Goal: Communication & Community: Answer question/provide support

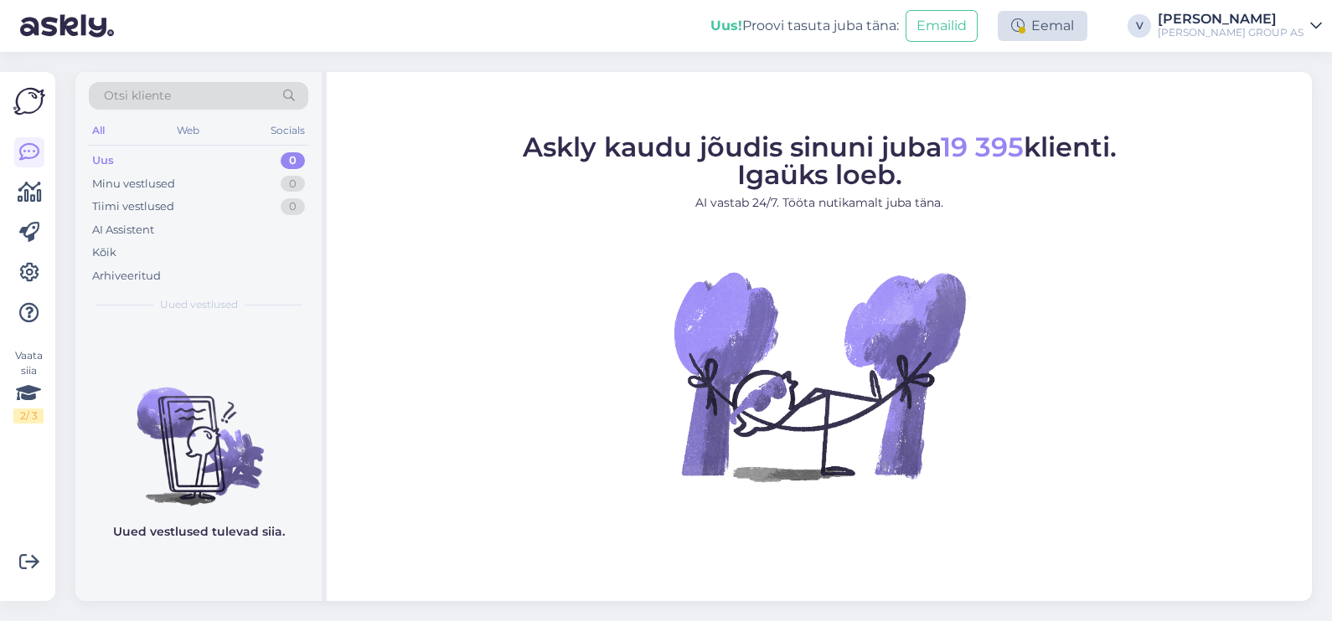
click at [1087, 20] on div "Eemal" at bounding box center [1042, 26] width 90 height 30
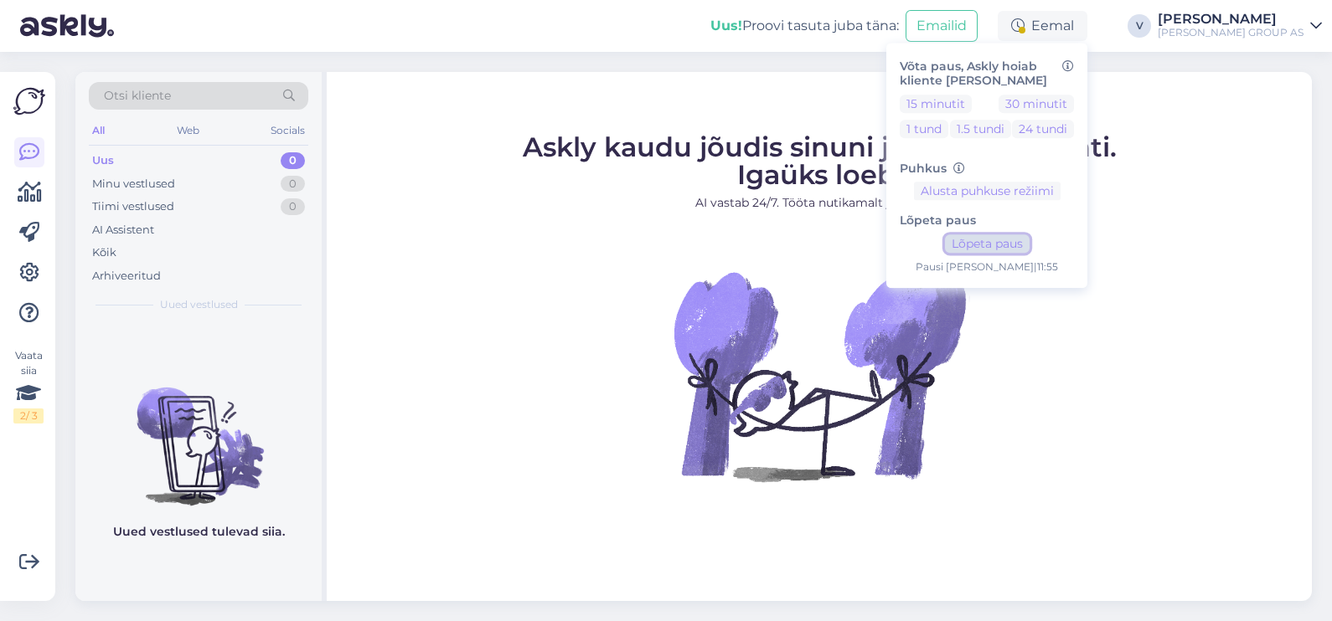
click at [1009, 245] on button "Lõpeta paus" at bounding box center [987, 244] width 85 height 18
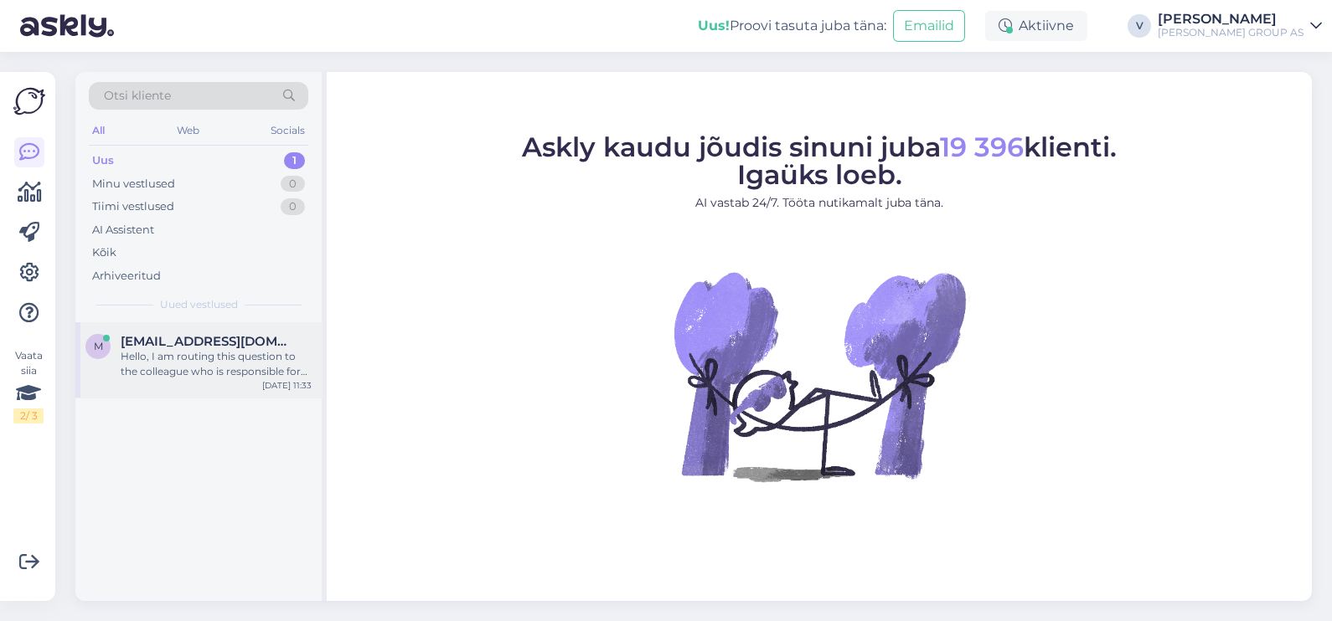
click at [138, 380] on div "m meelis.eber@gmail.com Hello, I am routing this question to the colleague who …" at bounding box center [198, 359] width 246 height 75
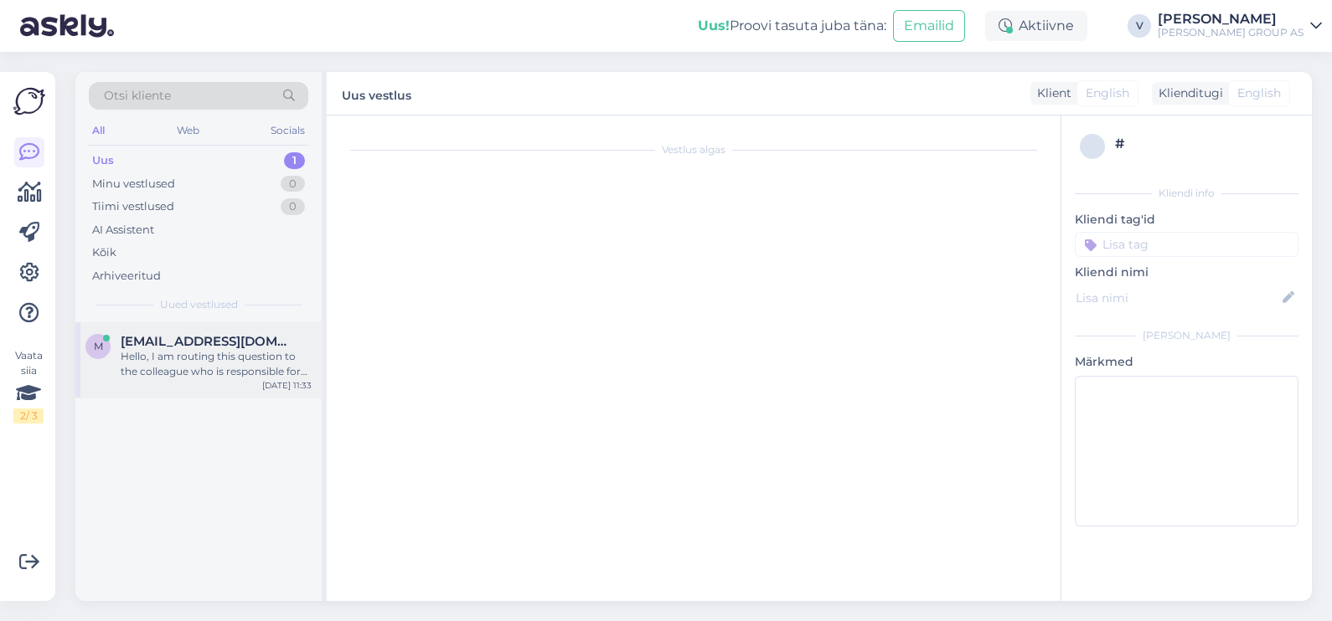
scroll to position [15, 0]
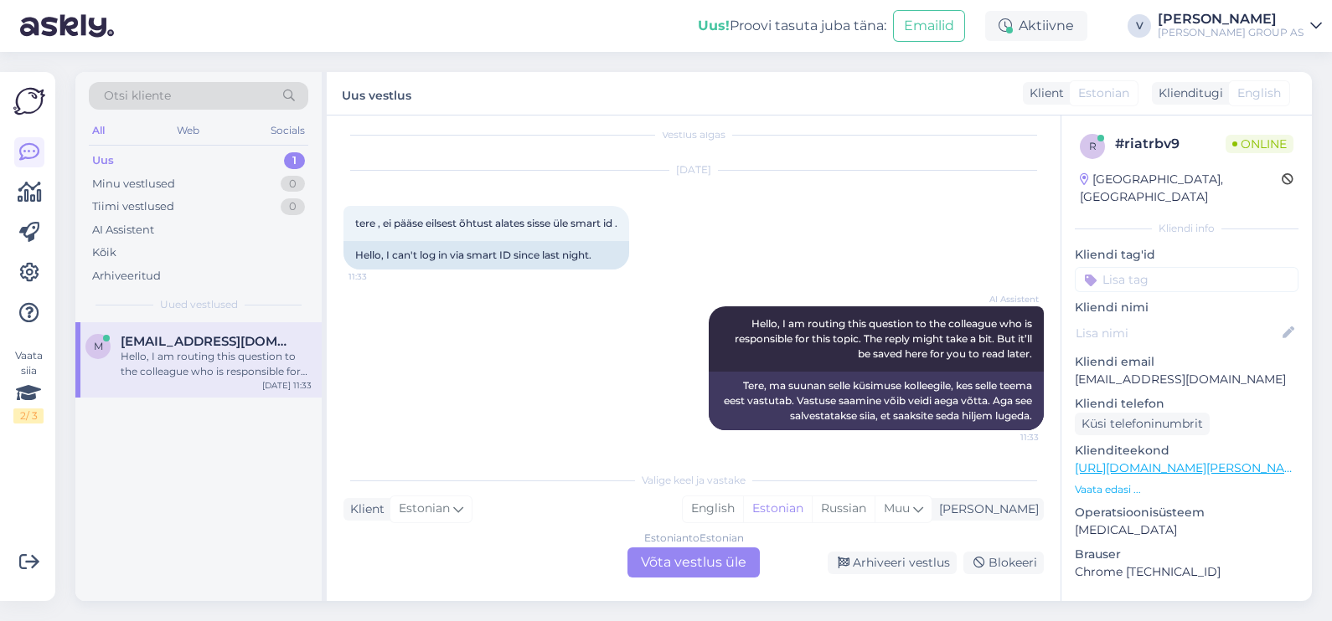
click at [663, 564] on div "Estonian to Estonian Võta vestlus üle" at bounding box center [693, 563] width 132 height 30
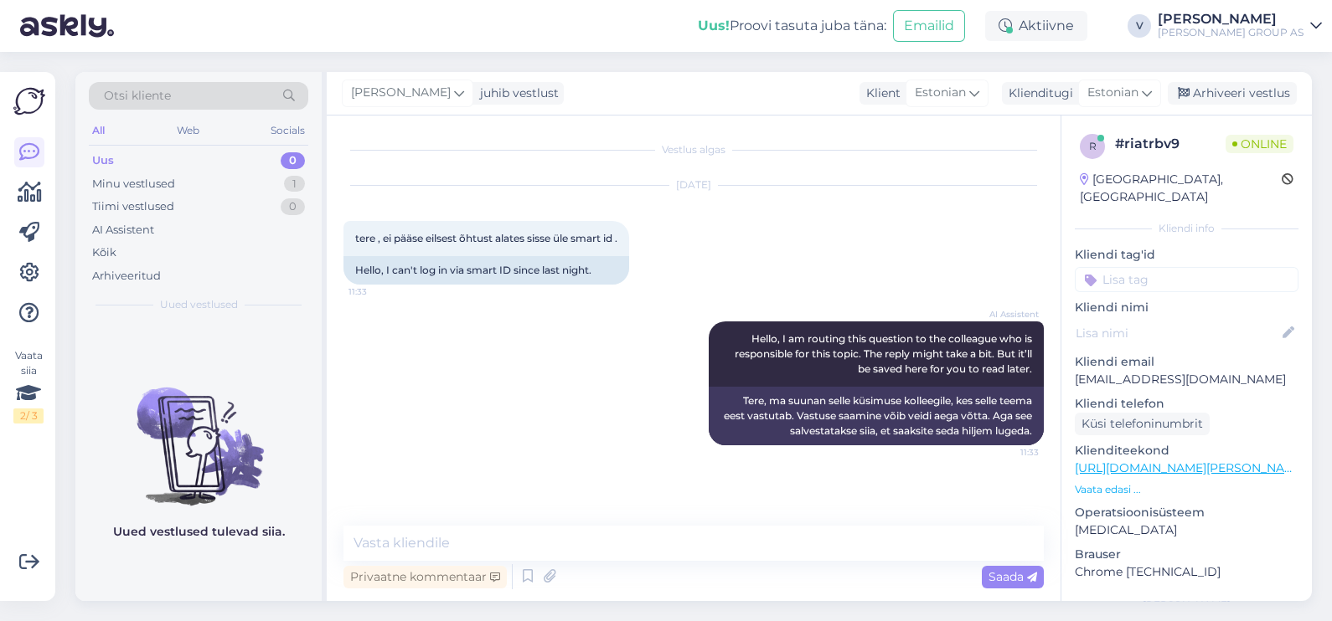
scroll to position [0, 0]
click at [595, 546] on textarea at bounding box center [693, 543] width 700 height 35
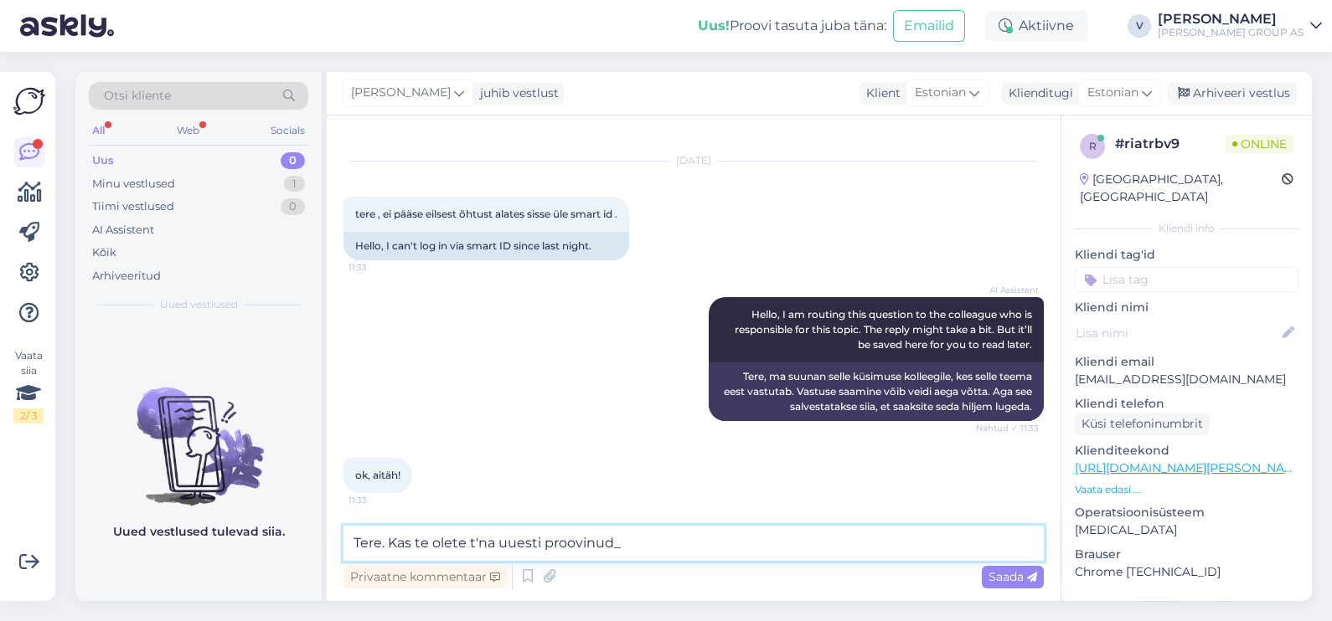
type textarea "Tere. Kas te olete t'na uuesti proovinud_"
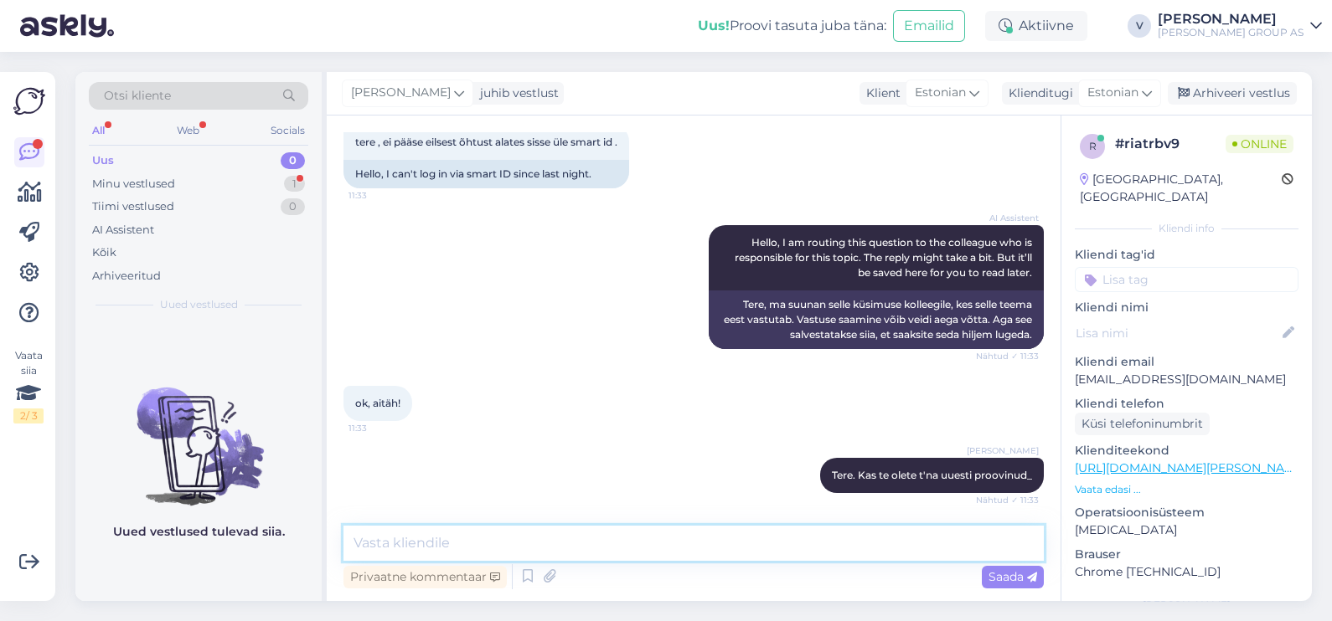
scroll to position [183, 0]
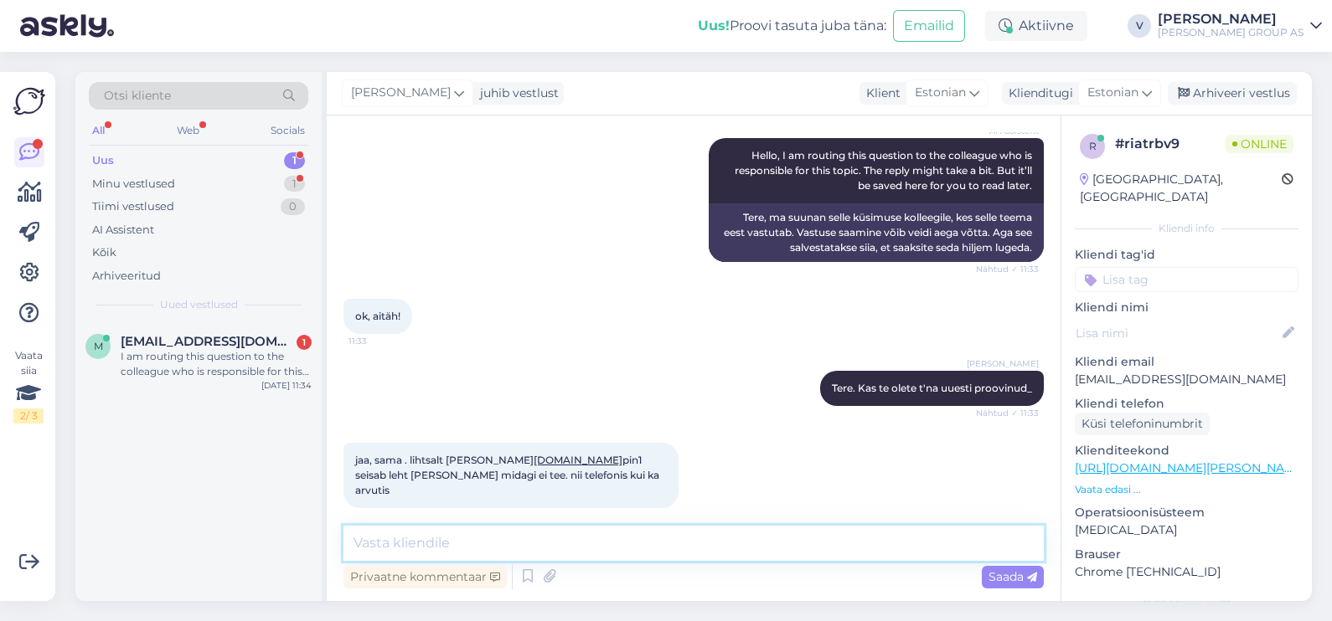
click at [596, 546] on textarea at bounding box center [693, 543] width 700 height 35
type textarea "Meil hetkel tegeletakse selle murega. Süsteemsed vead."
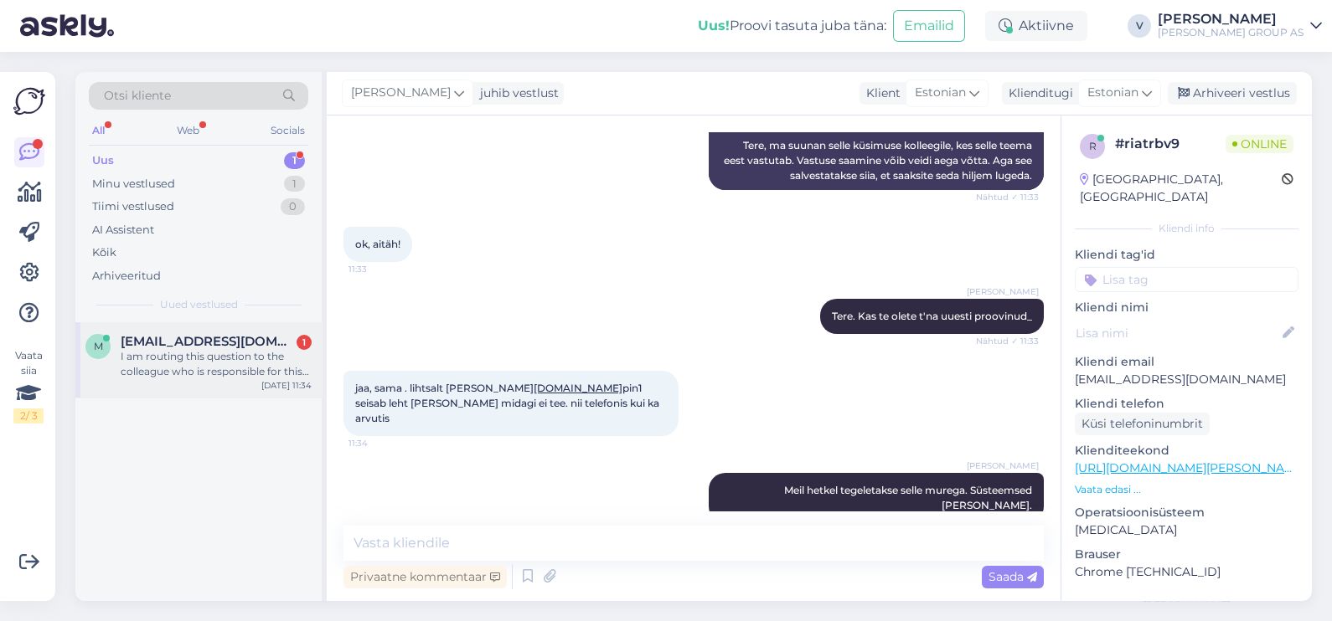
click at [234, 343] on span "metsavend13@gmail.com" at bounding box center [208, 341] width 174 height 15
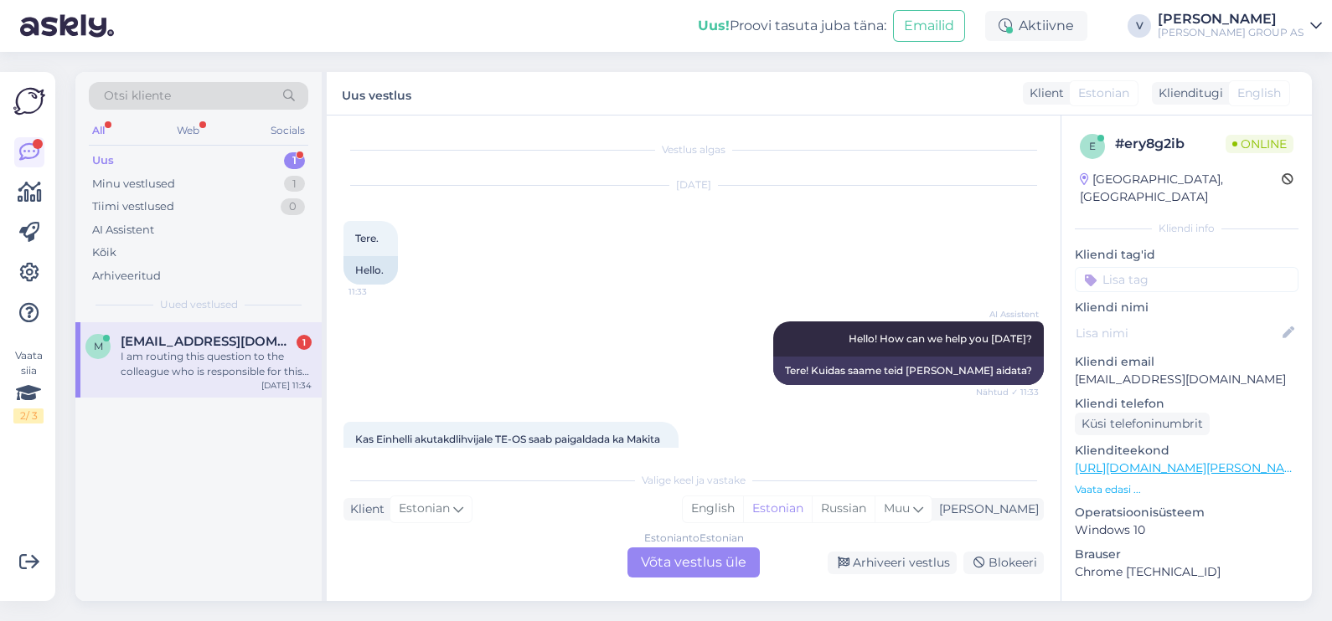
scroll to position [246, 0]
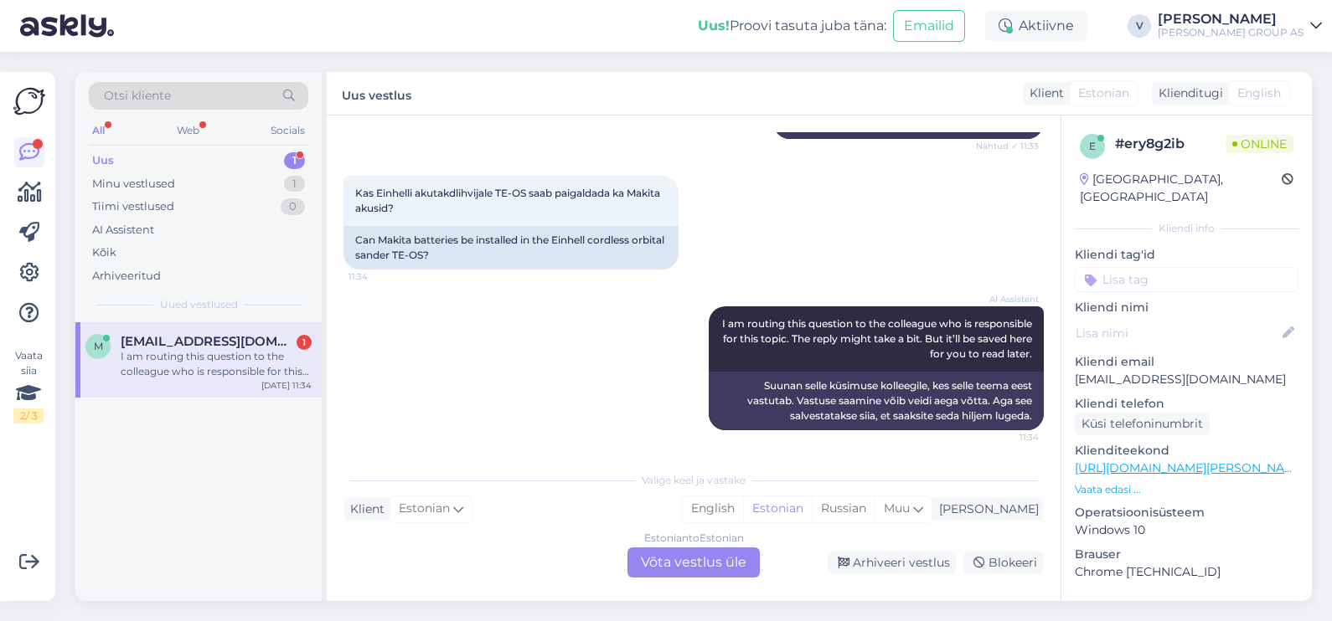
click at [714, 569] on div "Estonian to Estonian Võta vestlus üle" at bounding box center [693, 563] width 132 height 30
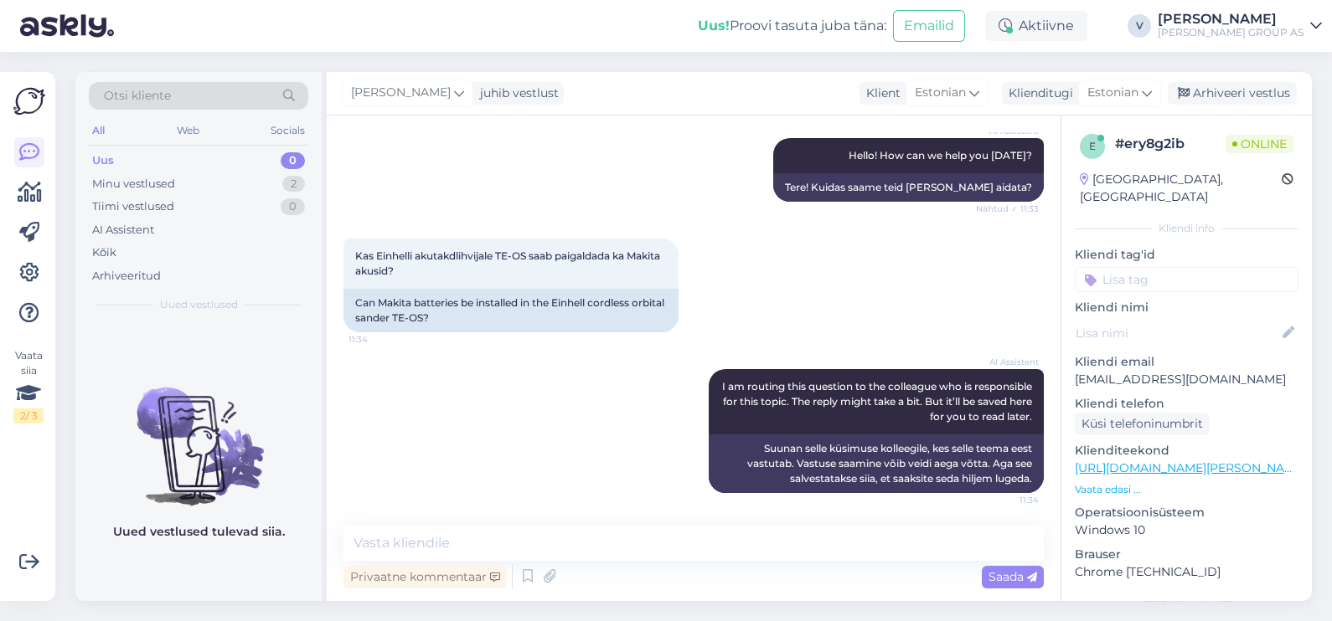
click at [559, 517] on div "Vestlus algas Aug 26 2025 Tere. 11:33 Hello. AI Assistent Hello! How can we hel…" at bounding box center [694, 359] width 734 height 486
click at [557, 524] on div "Vestlus algas Aug 26 2025 Tere. 11:33 Hello. AI Assistent Hello! How can we hel…" at bounding box center [694, 359] width 734 height 486
click at [547, 534] on textarea at bounding box center [693, 543] width 700 height 35
drag, startPoint x: 480, startPoint y: 281, endPoint x: 327, endPoint y: 245, distance: 156.6
click at [327, 245] on div "Vestlus algas Aug 26 2025 Tere. 11:33 Hello. AI Assistent Hello! How can we hel…" at bounding box center [694, 359] width 734 height 486
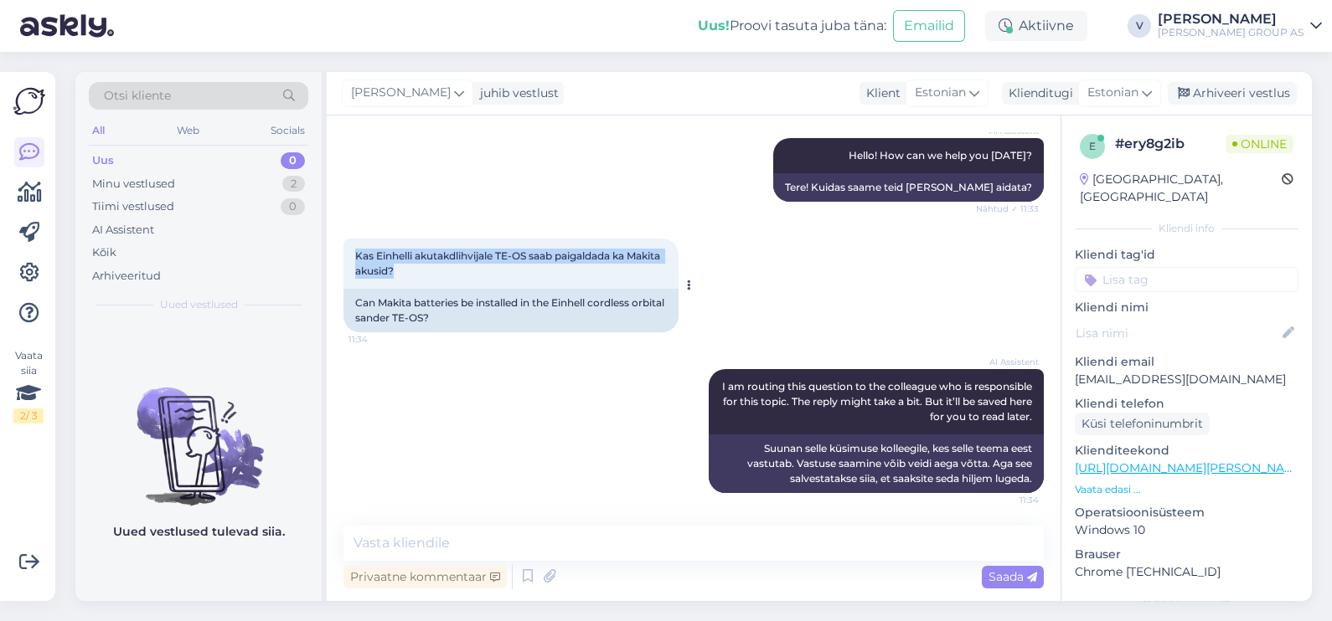
copy span "Kas Einhelli akutakdlihvijale TE-OS saab paigaldada ka Makita akusid?"
click at [444, 539] on textarea at bounding box center [693, 543] width 700 height 35
paste textarea "Einhelli Power X-Change seeria (kuhu kuulub ka TE-OS akutaldlihvija) töötab ain…"
type textarea "Einhelli Power X-Change seeria (kuhu kuulub ka TE-OS akutaldlihvija) töötab ain…"
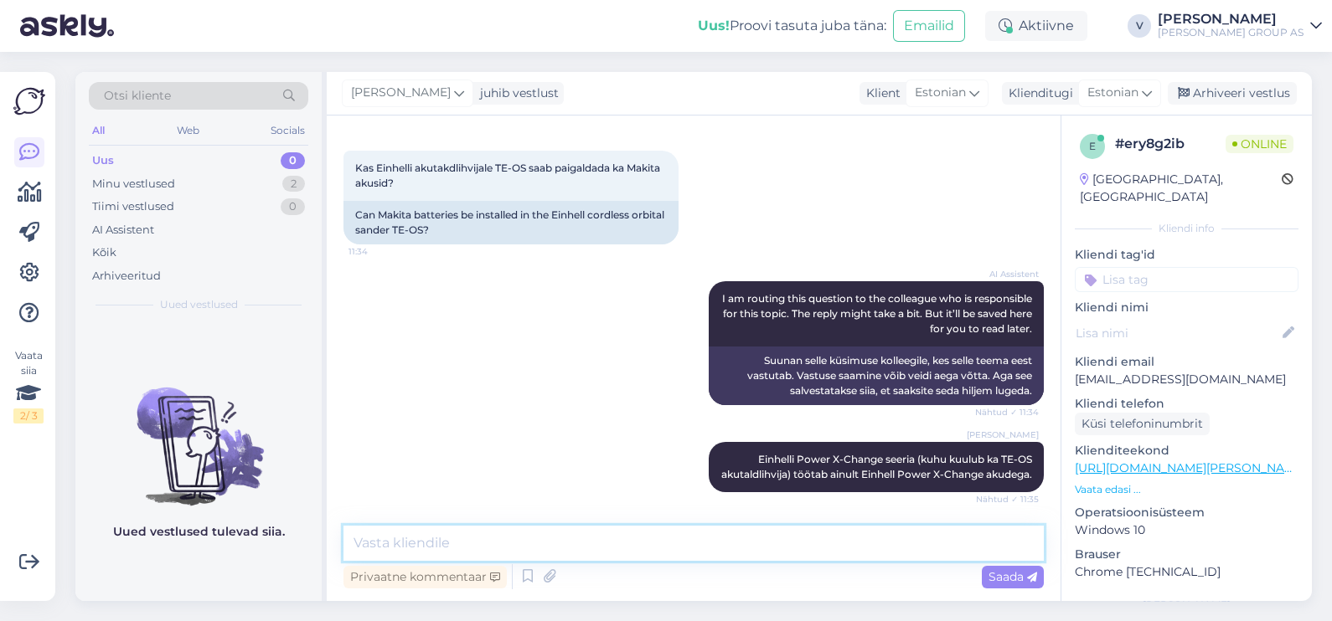
scroll to position [358, 0]
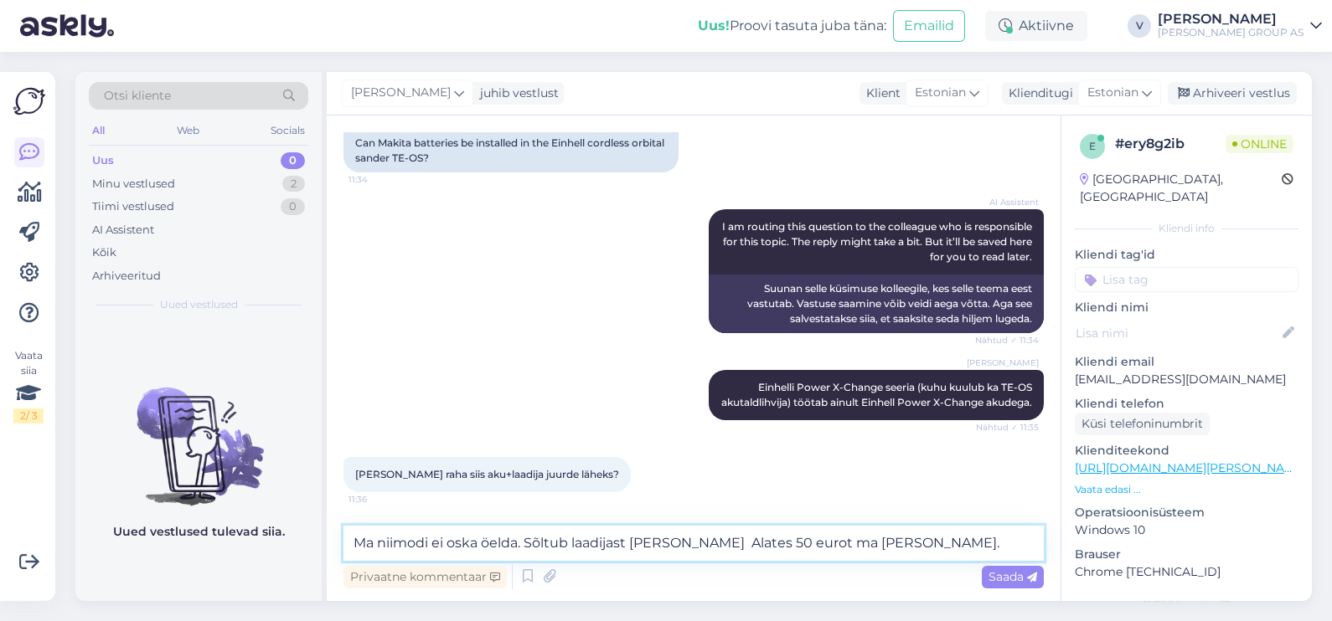
type textarea "Ma niimodi ei oska öelda. Sõltub laadijast ja akus Alates 50 eurot ma arvan."
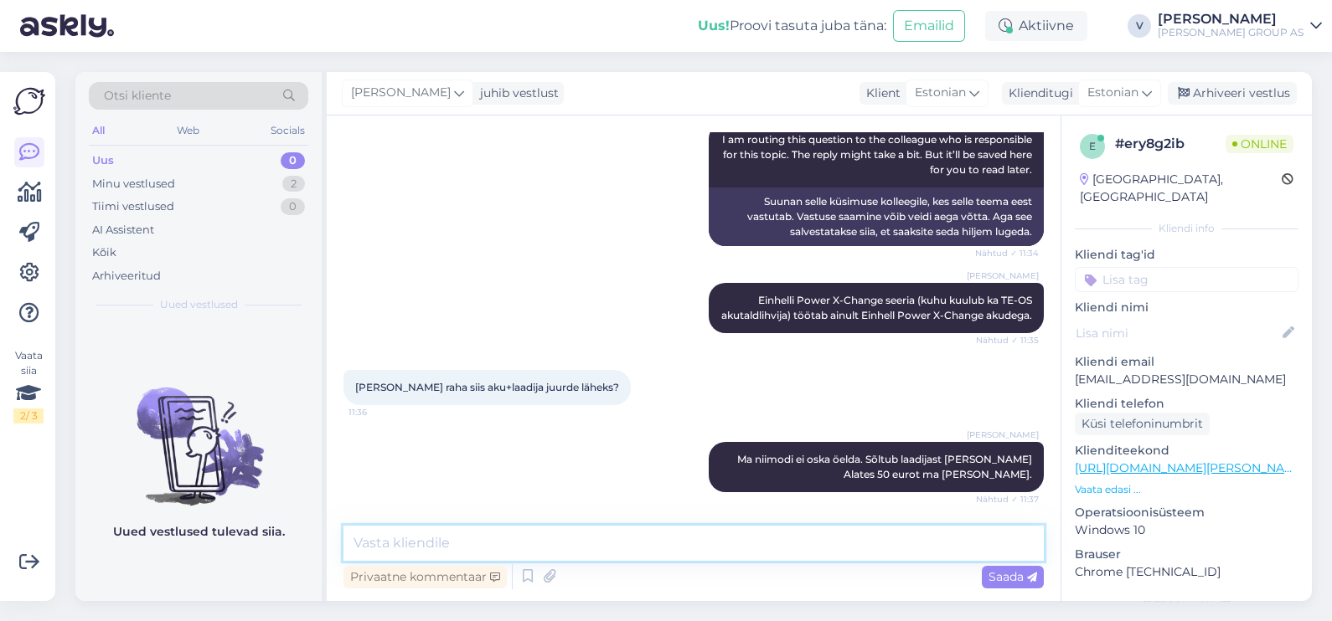
scroll to position [517, 0]
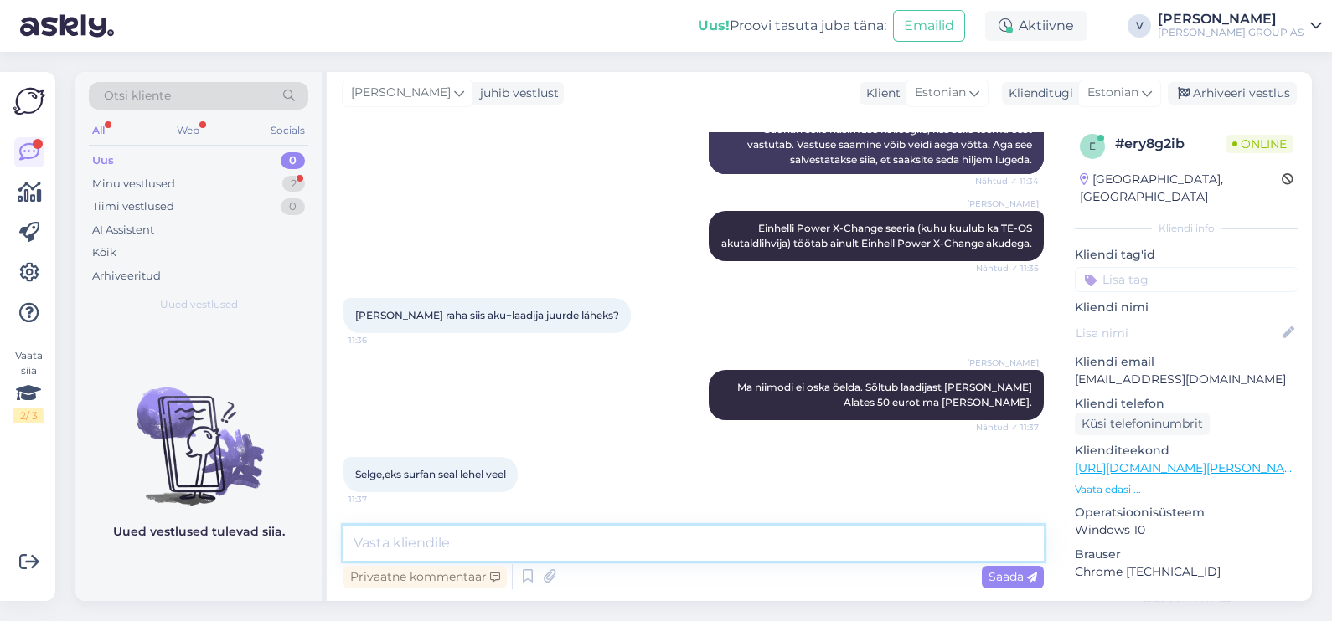
click at [721, 543] on textarea at bounding box center [693, 543] width 700 height 35
drag, startPoint x: 184, startPoint y: 179, endPoint x: 187, endPoint y: 224, distance: 45.3
click at [184, 179] on div "Minu vestlused 2" at bounding box center [198, 184] width 219 height 23
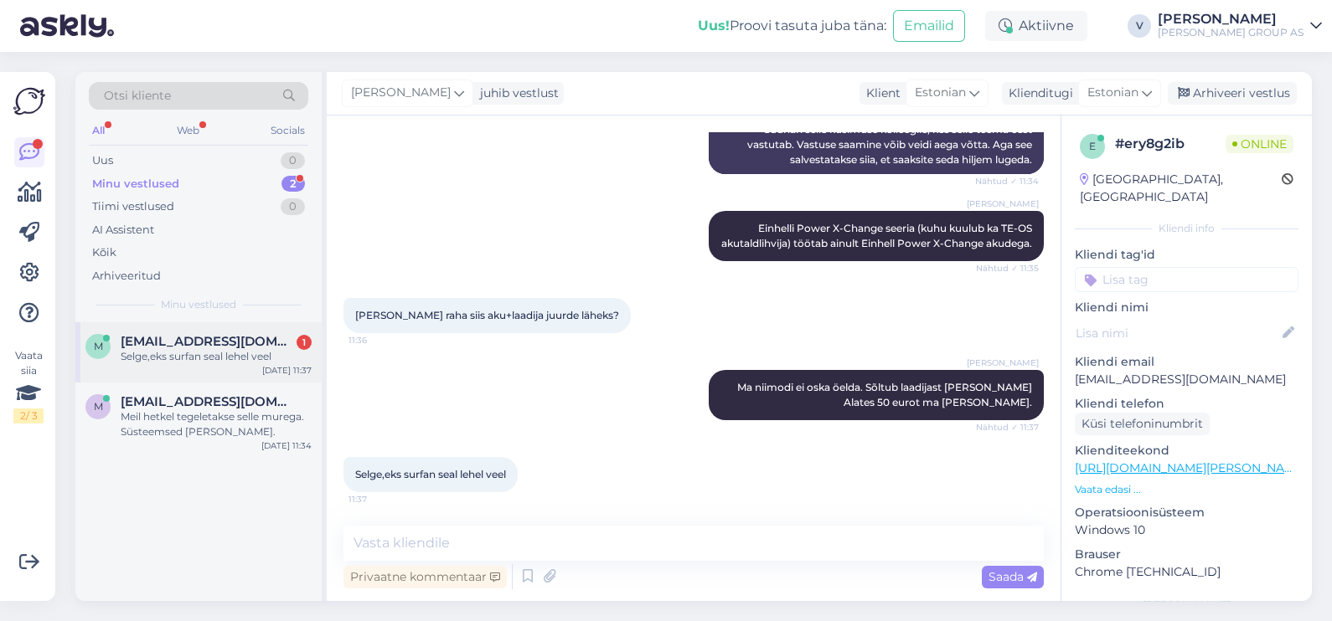
click at [190, 364] on div "m metsavend13@gmail.com 1 Selge,eks surfan seal lehel veel Aug 26 11:37" at bounding box center [198, 352] width 246 height 60
click at [253, 435] on div "Meil hetkel tegeletakse selle murega. Süsteemsed vead." at bounding box center [216, 425] width 191 height 30
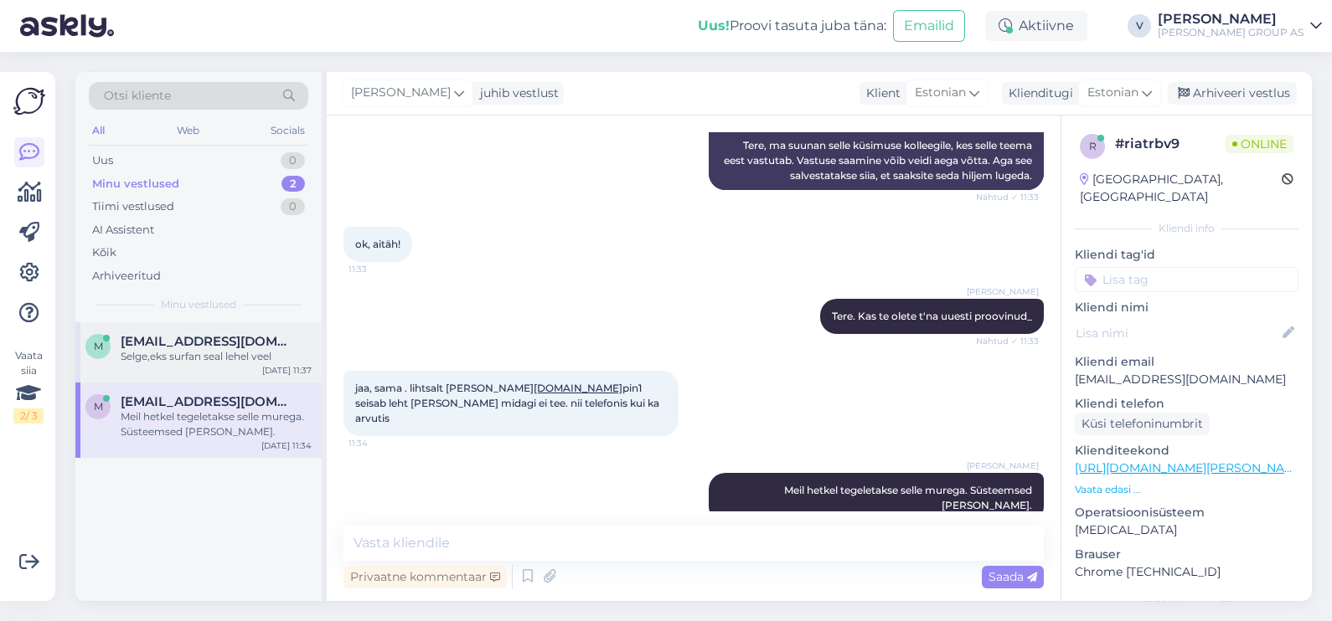
click at [193, 351] on div "Selge,eks surfan seal lehel veel" at bounding box center [216, 356] width 191 height 15
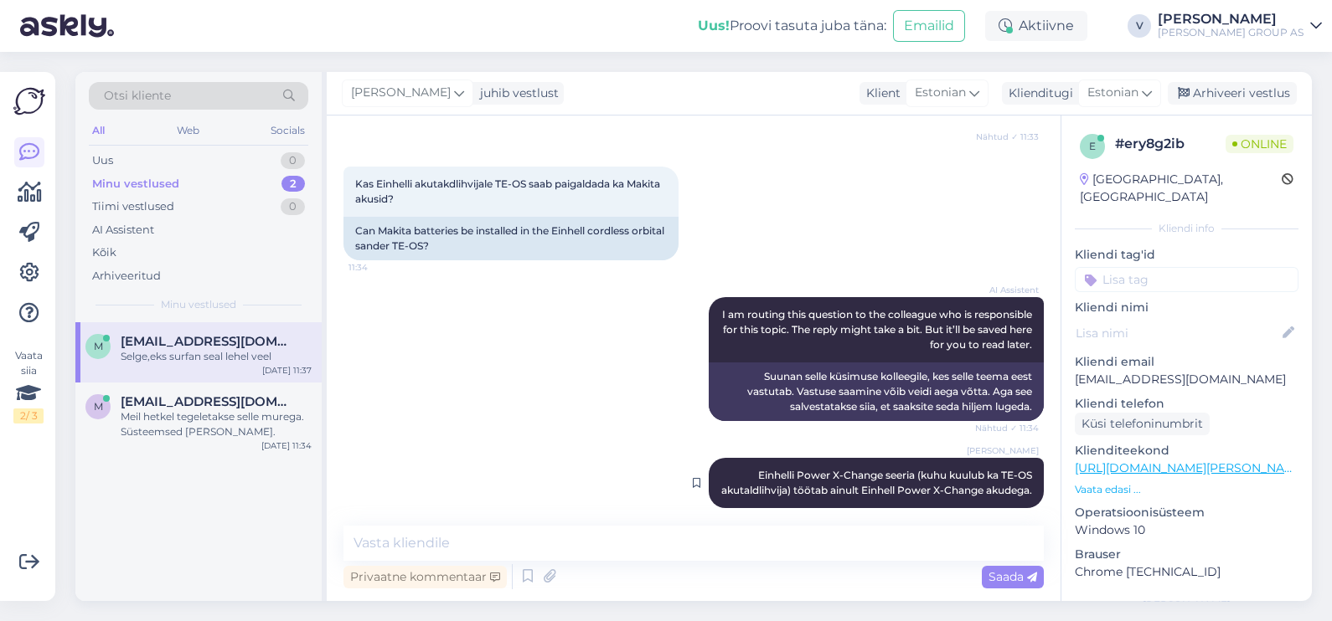
scroll to position [517, 0]
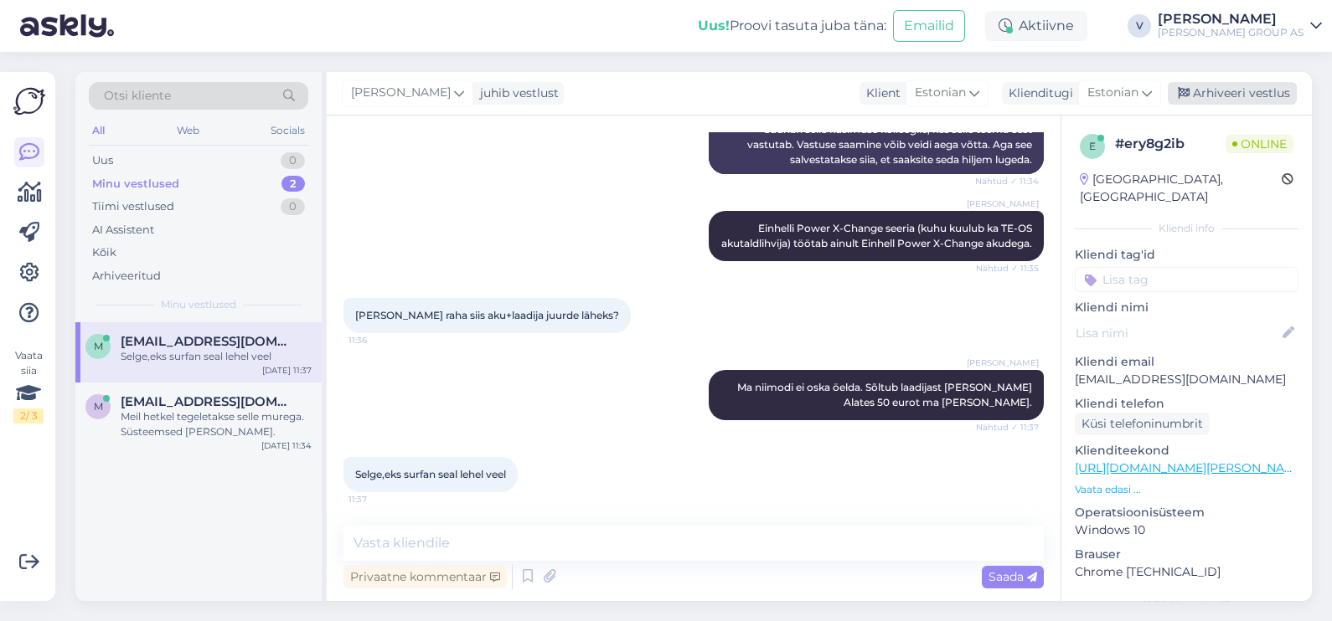
click at [1231, 87] on div "Arhiveeri vestlus" at bounding box center [1231, 93] width 129 height 23
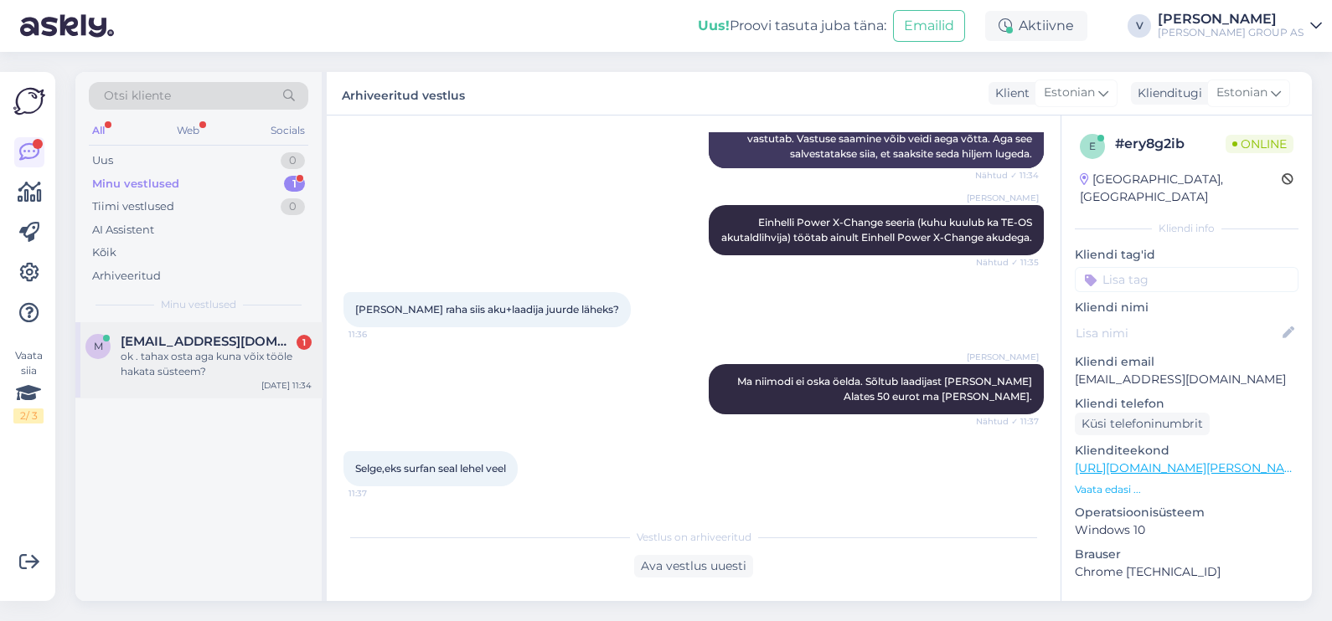
click at [118, 362] on div "m meelis.eber@gmail.com 1 ok . tahax osta aga kuna võix tööle hakata süsteem?" at bounding box center [198, 356] width 226 height 45
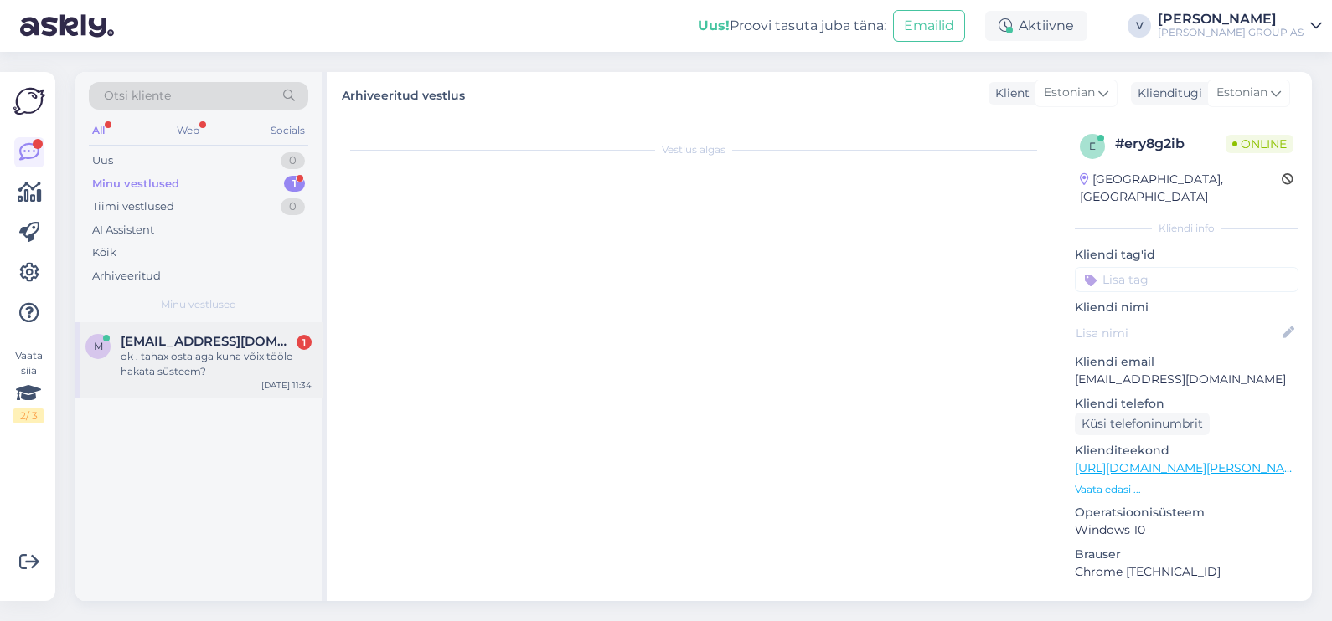
scroll to position [327, 0]
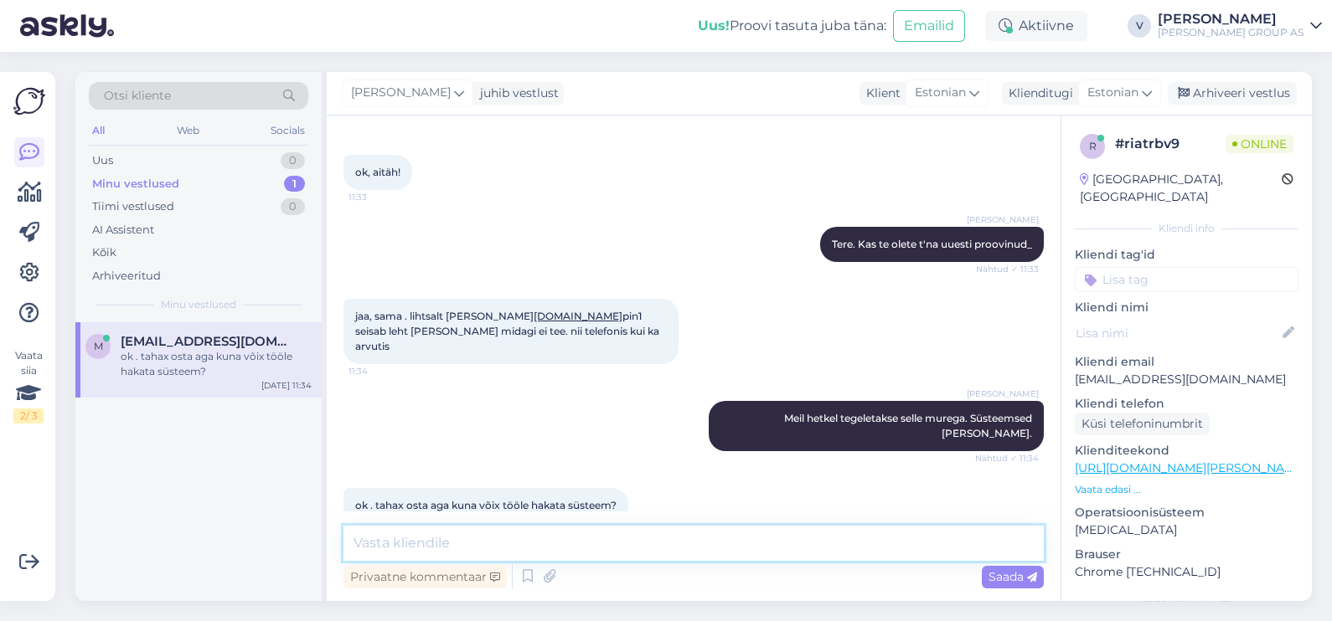
click at [528, 543] on textarea at bounding box center [693, 543] width 700 height 35
type textarea "Me kahjuks hetkel ei oska öelda ajaliselt. Me teeme nii kiirelt kui võimalik sü…"
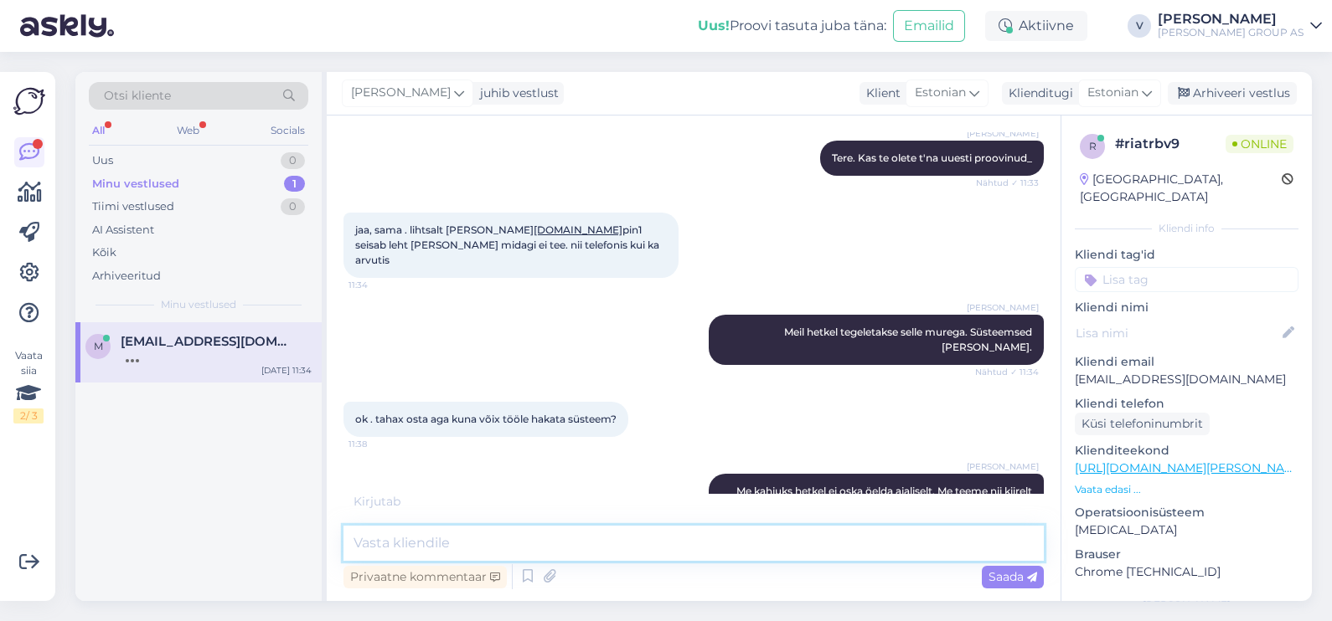
scroll to position [487, 0]
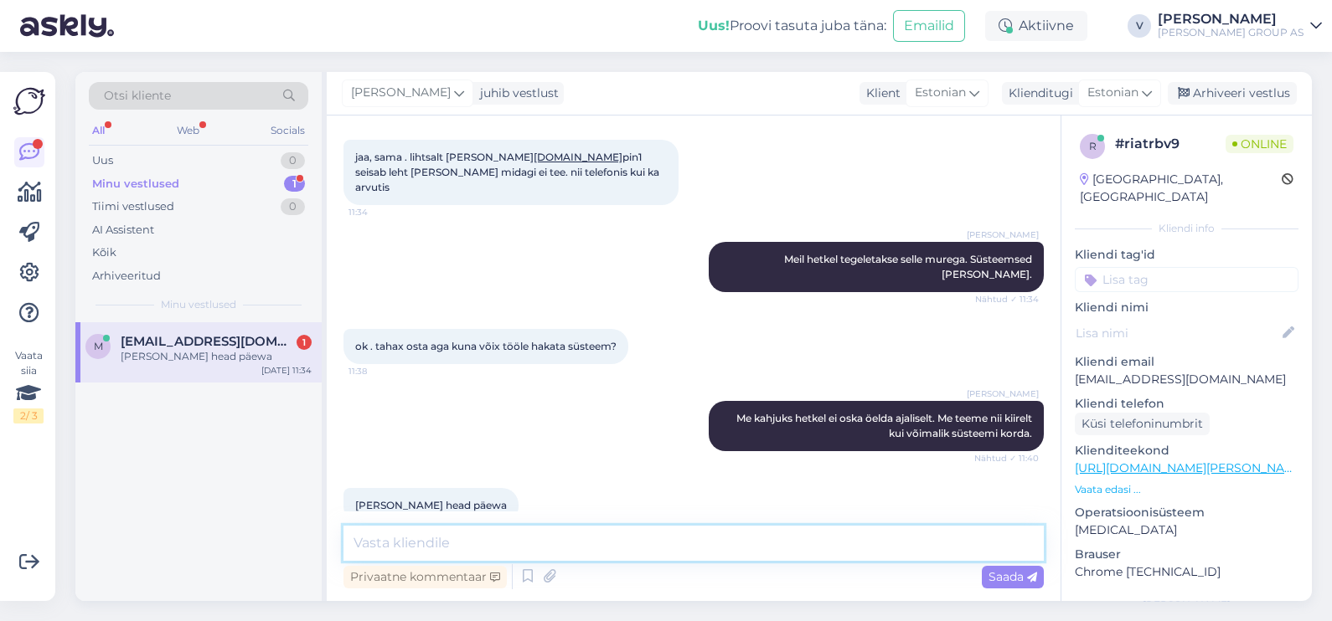
click at [525, 540] on textarea at bounding box center [693, 543] width 700 height 35
click at [245, 363] on div "aitäh ja head päewa" at bounding box center [216, 356] width 191 height 15
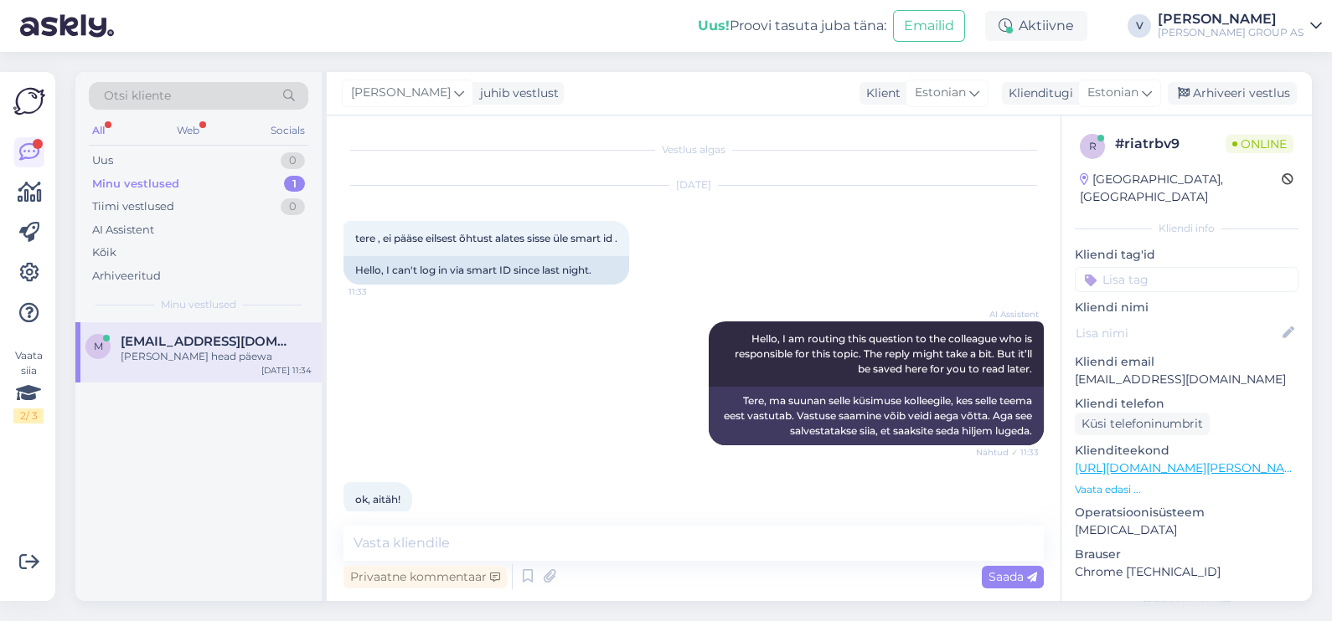
click at [239, 142] on div "All Web Socials" at bounding box center [198, 133] width 219 height 26
click at [245, 151] on div "Uus 0" at bounding box center [198, 160] width 219 height 23
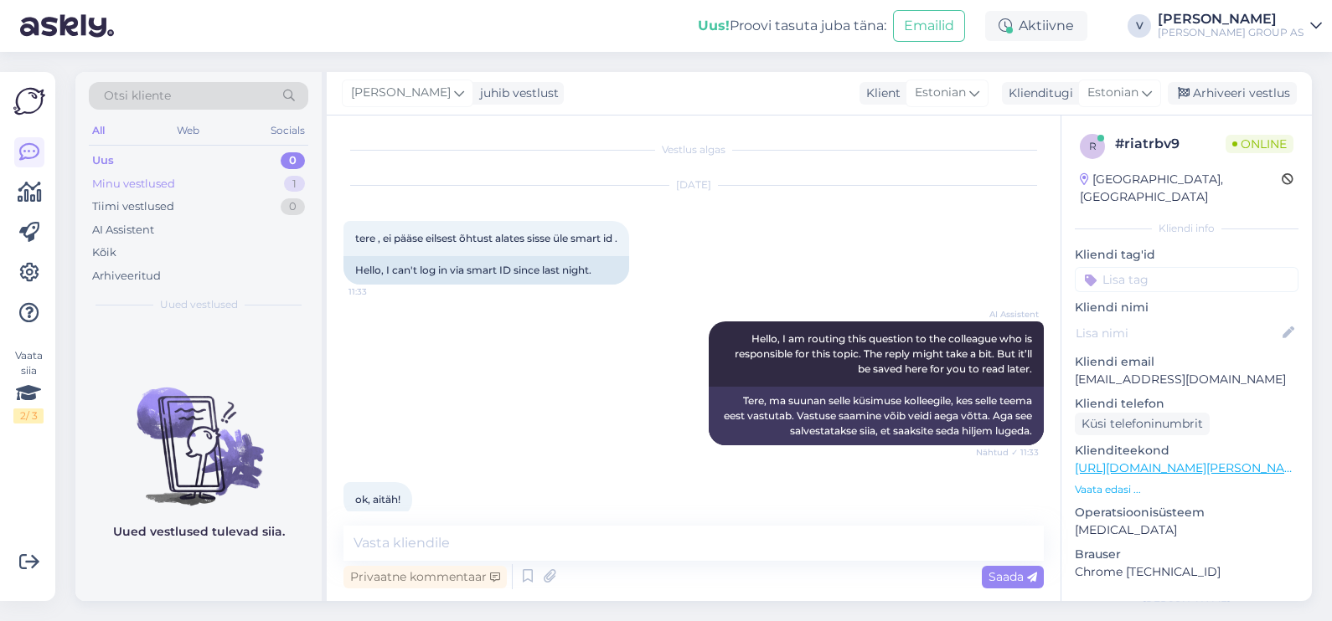
click at [240, 173] on div "Minu vestlused 1" at bounding box center [198, 184] width 219 height 23
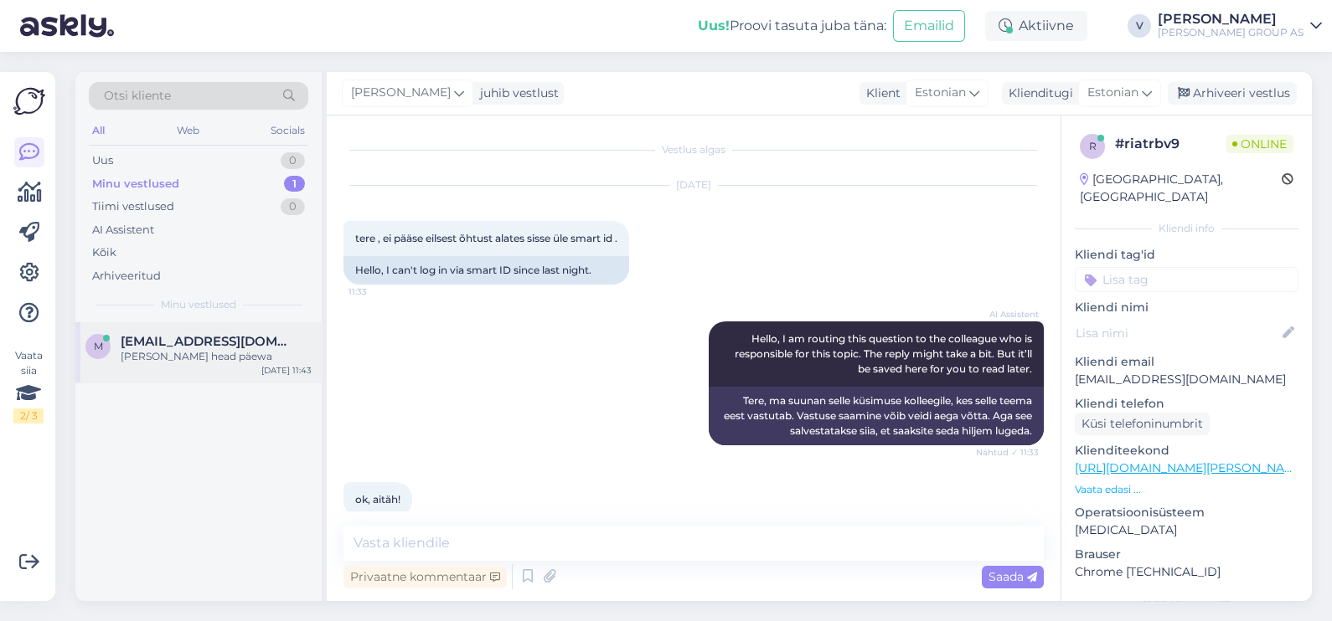
drag, startPoint x: 246, startPoint y: 371, endPoint x: 306, endPoint y: 341, distance: 66.7
click at [246, 370] on div "m meelis.eber@gmail.com aitäh ja head päewa Aug 26 11:43" at bounding box center [198, 352] width 246 height 60
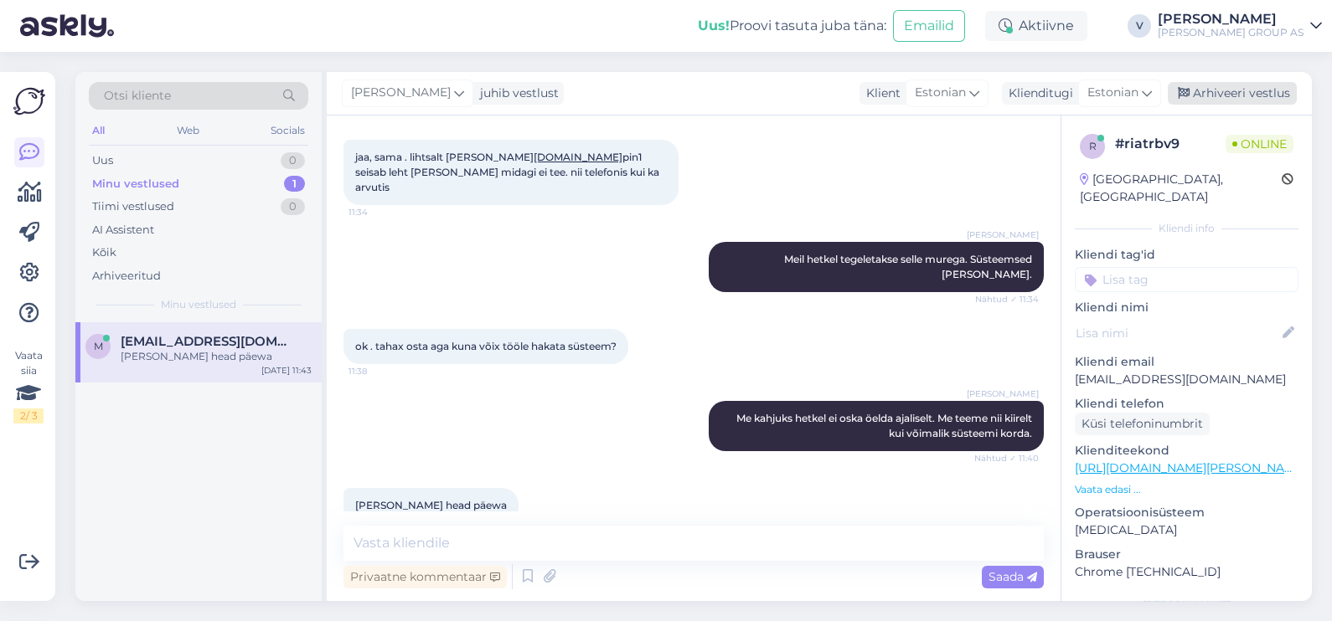
click at [1250, 94] on div "Arhiveeri vestlus" at bounding box center [1231, 93] width 129 height 23
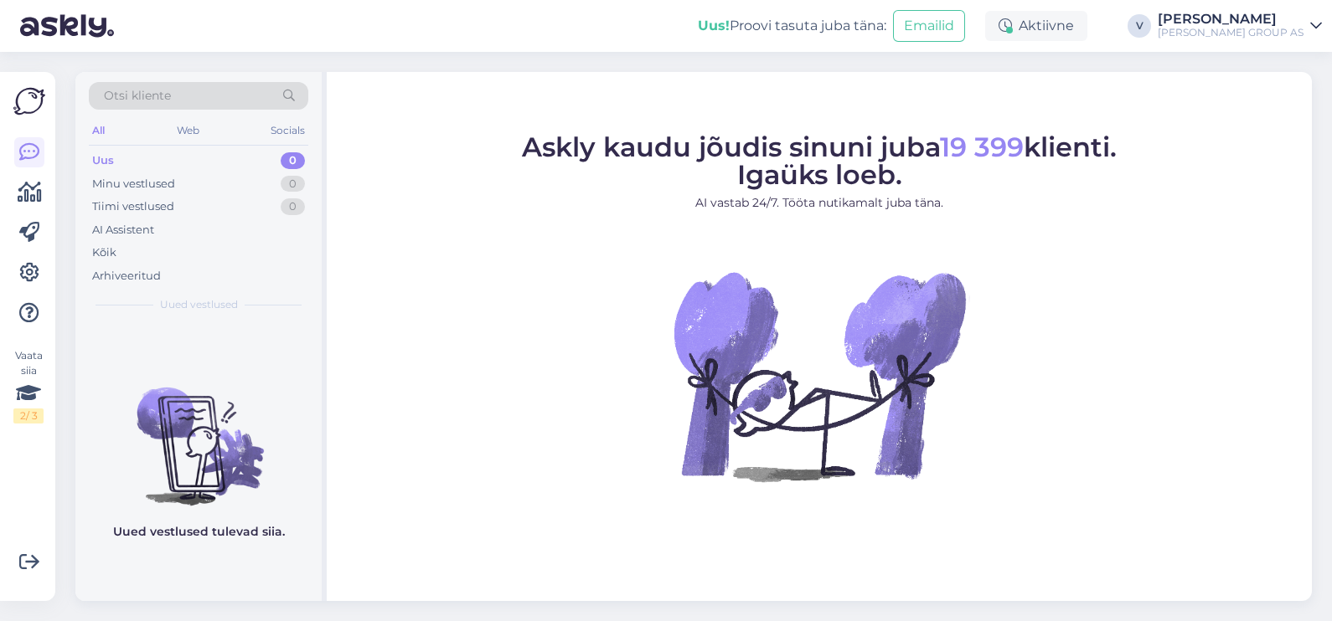
click at [159, 154] on div "Uus 0" at bounding box center [198, 160] width 219 height 23
click at [157, 188] on div "Minu vestlused" at bounding box center [133, 184] width 83 height 17
click at [158, 163] on div "Uus 0" at bounding box center [198, 160] width 219 height 23
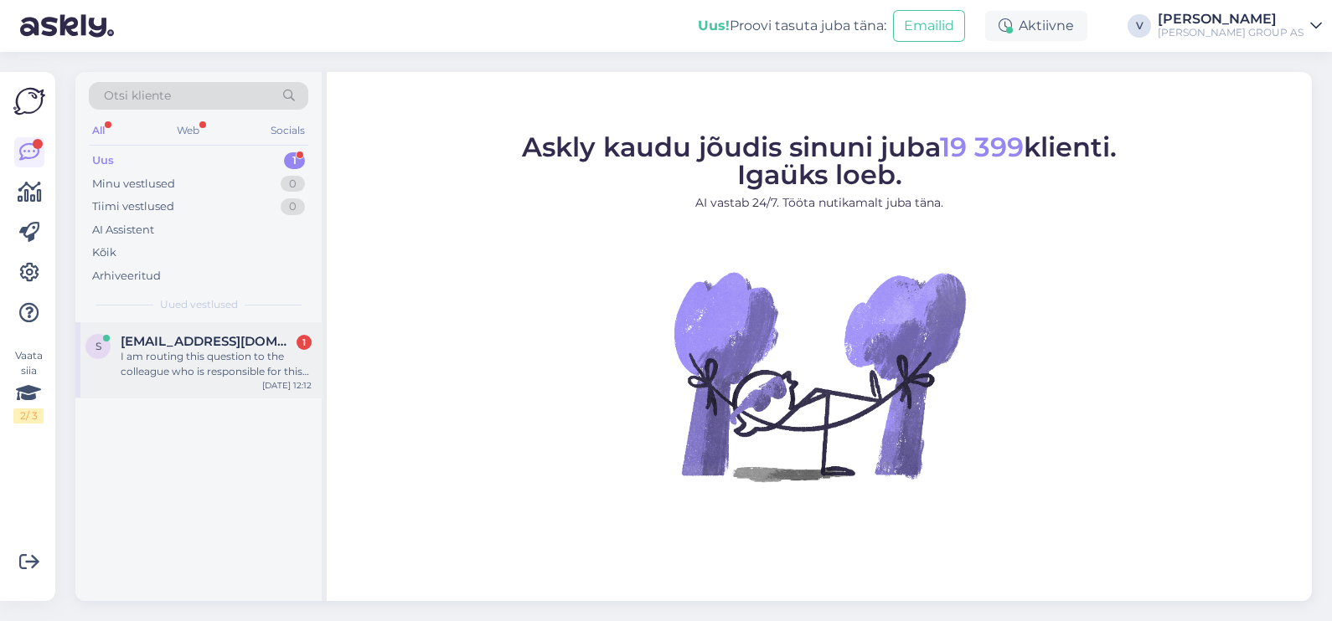
click at [183, 354] on div "I am routing this question to the colleague who is responsible for this topic. …" at bounding box center [216, 364] width 191 height 30
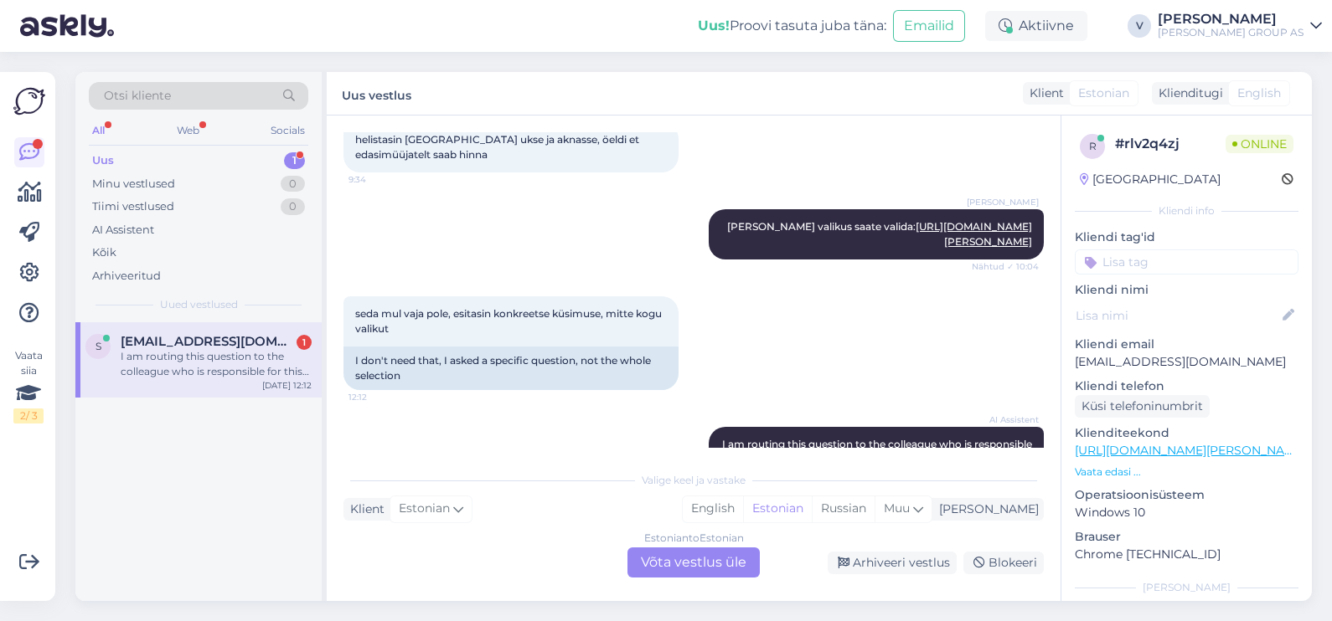
scroll to position [1855, 0]
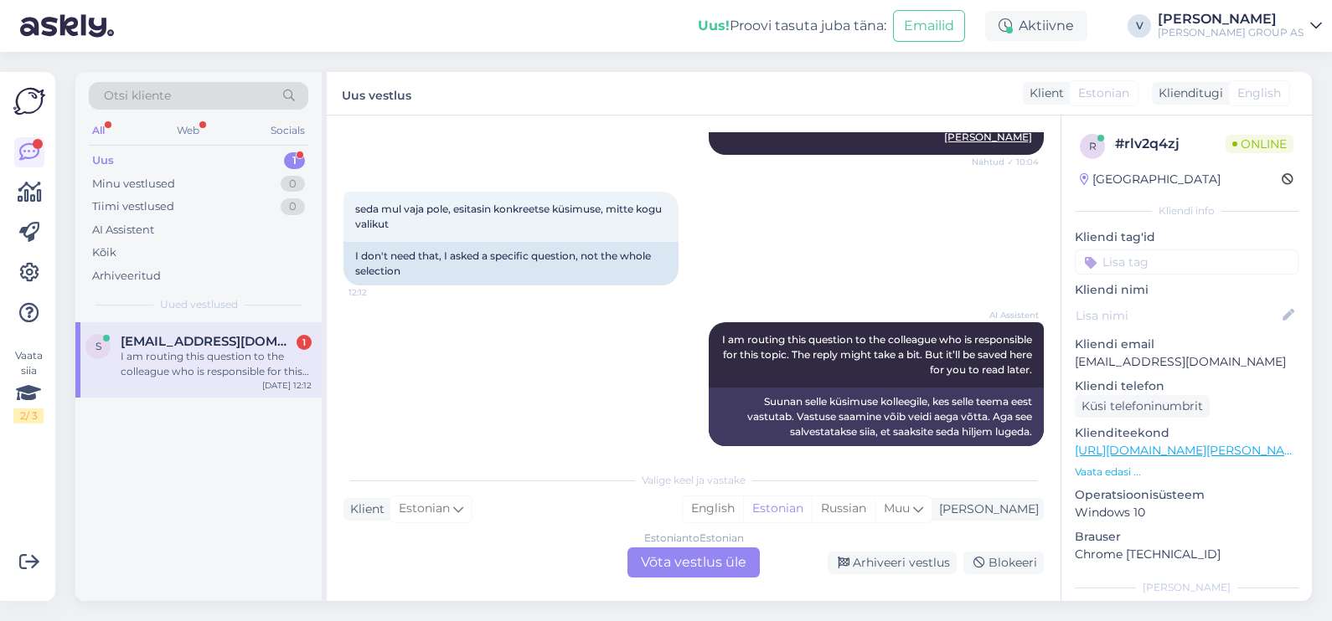
click at [690, 561] on div "Estonian to Estonian Võta vestlus üle" at bounding box center [693, 563] width 132 height 30
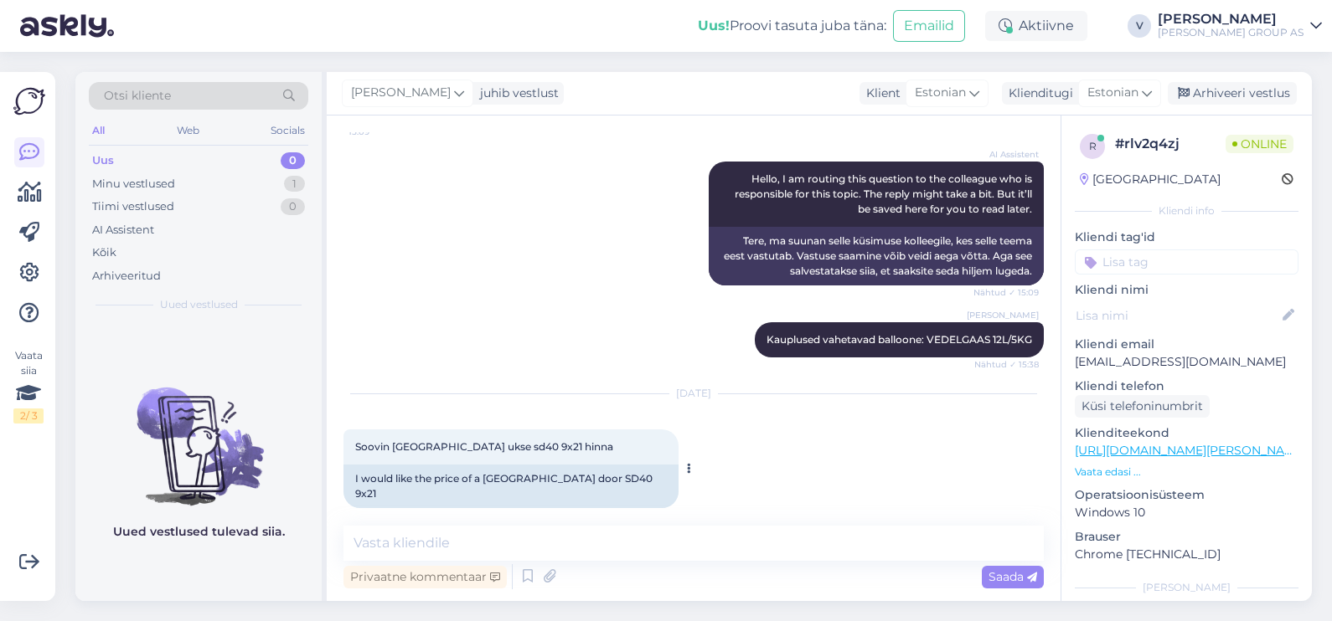
scroll to position [1059, 0]
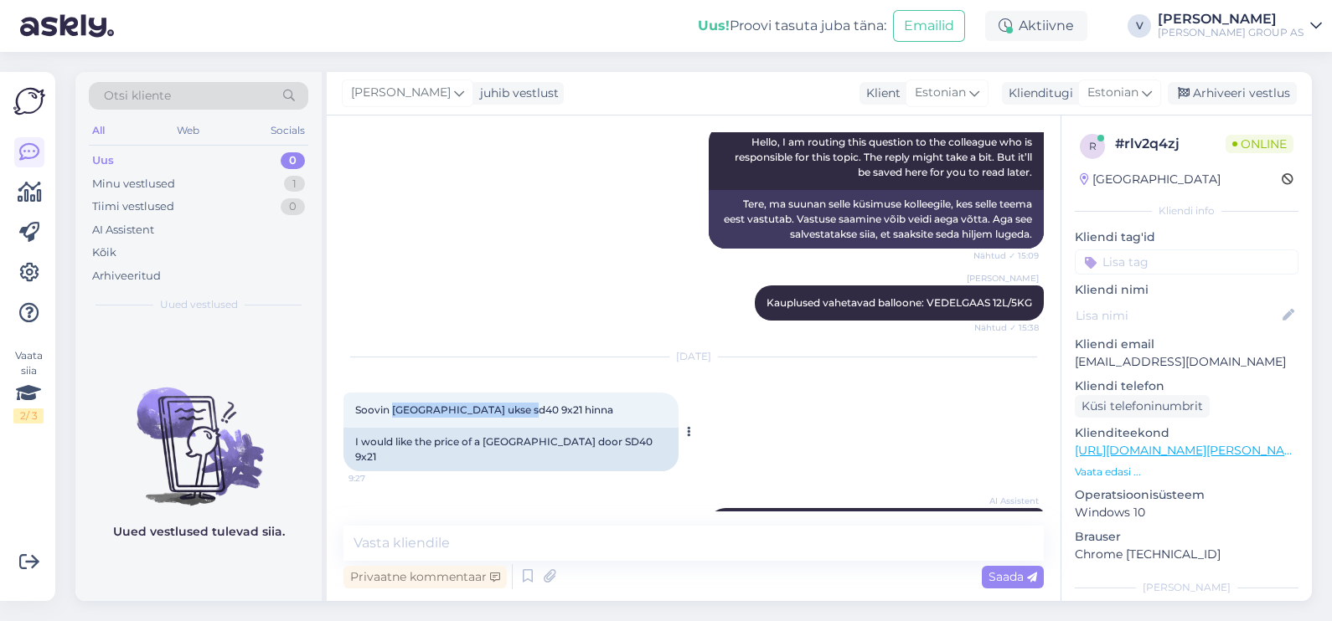
drag, startPoint x: 394, startPoint y: 394, endPoint x: 510, endPoint y: 389, distance: 116.5
click at [510, 404] on span "Soovin [GEOGRAPHIC_DATA] ukse sd40 9x21 hinna" at bounding box center [484, 410] width 258 height 13
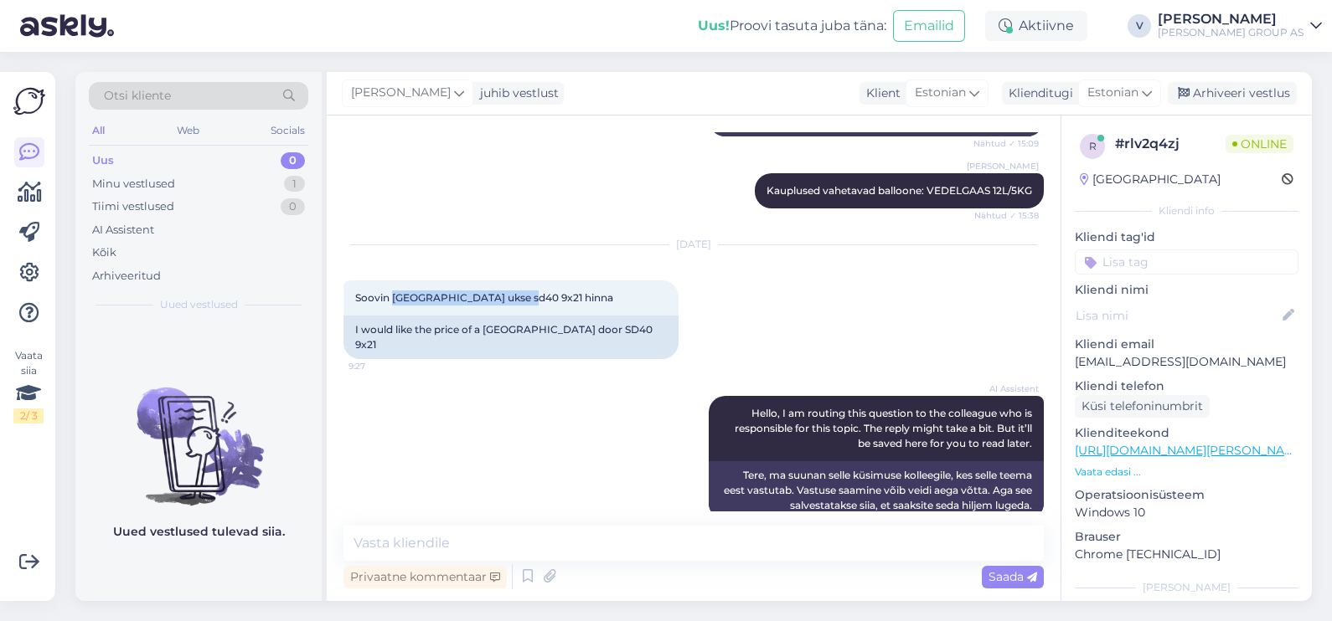
scroll to position [1164, 0]
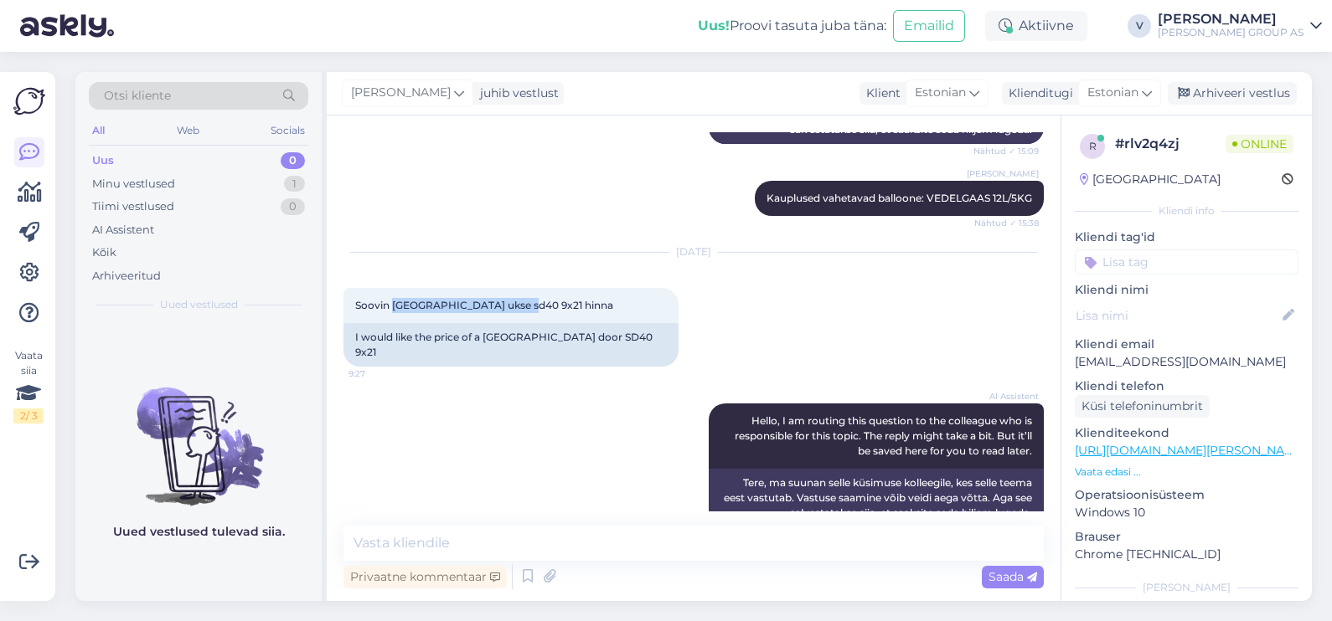
copy span "viljandi ukse sd40 9x21"
click at [474, 554] on textarea at bounding box center [693, 543] width 700 height 35
type textarea "M"
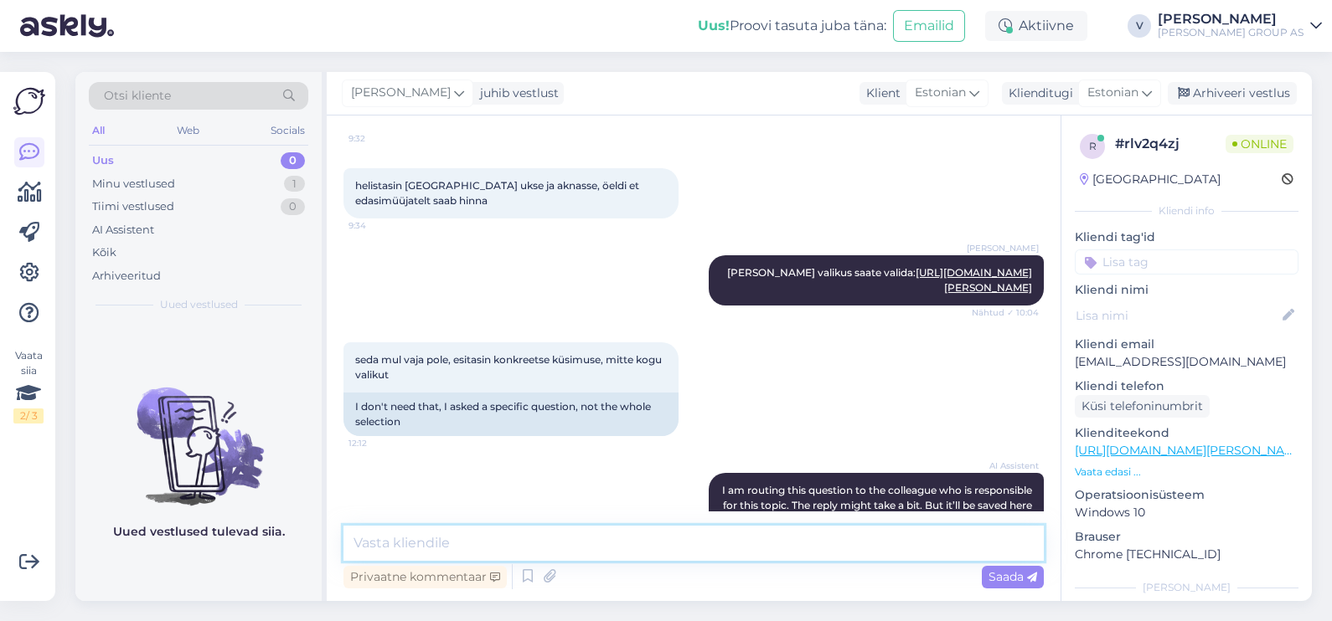
scroll to position [1792, 0]
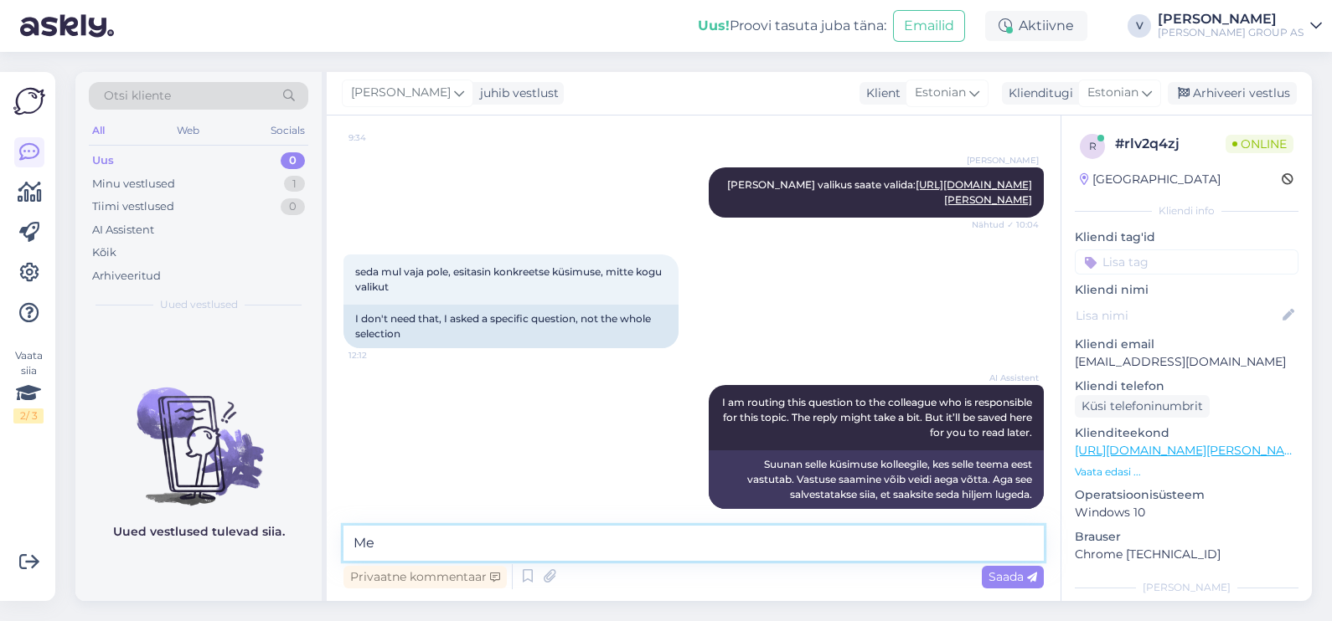
type textarea "M"
type textarea "Kuidas see uks peab välja nägema? Meil on suur toodete kogus. [PERSON_NAME] kin…"
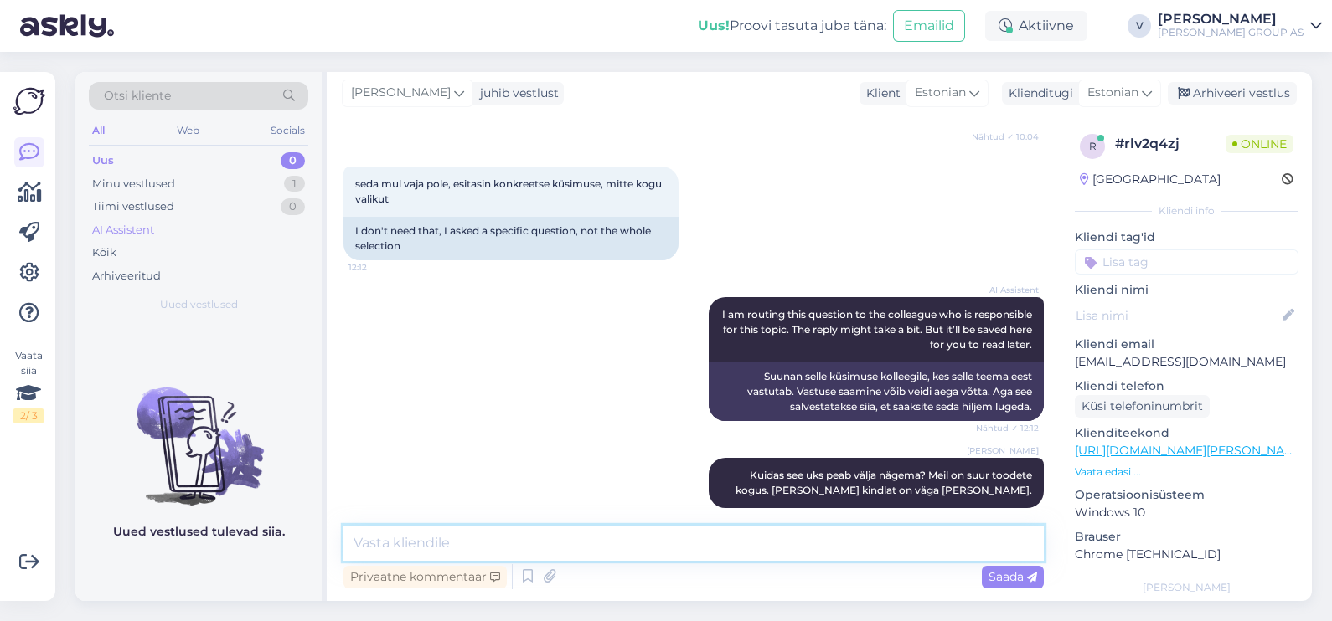
scroll to position [1982, 0]
